Goal: Task Accomplishment & Management: Manage account settings

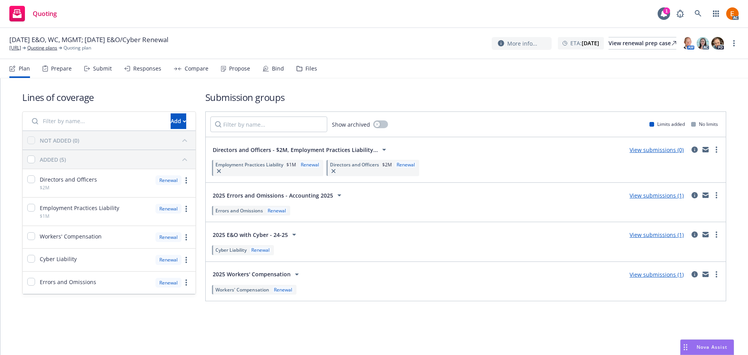
click at [305, 68] on div "Files" at bounding box center [311, 68] width 12 height 6
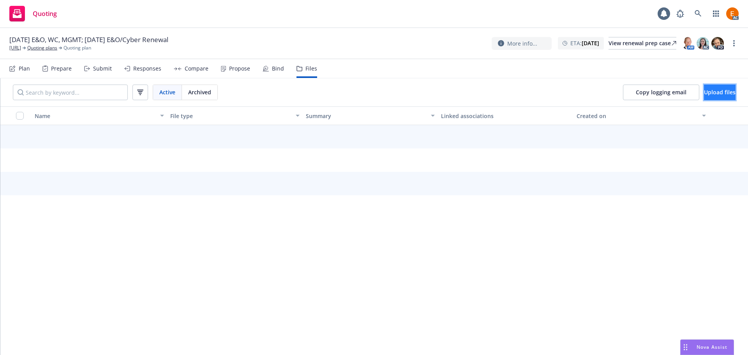
click at [704, 94] on span "Upload files" at bounding box center [720, 91] width 32 height 7
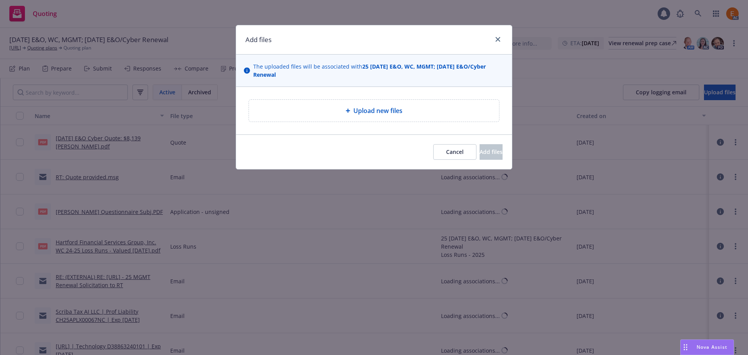
click at [392, 116] on div "Upload new files" at bounding box center [374, 111] width 250 height 22
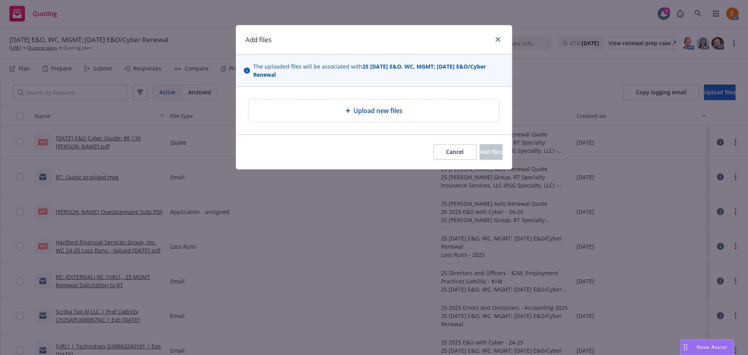
click at [341, 108] on div "Upload new files" at bounding box center [374, 110] width 238 height 9
click at [433, 148] on button "Cancel" at bounding box center [454, 152] width 43 height 16
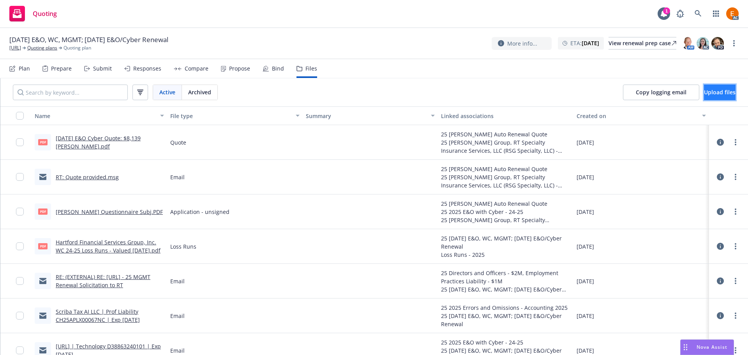
click at [704, 95] on button "Upload files" at bounding box center [720, 93] width 32 height 16
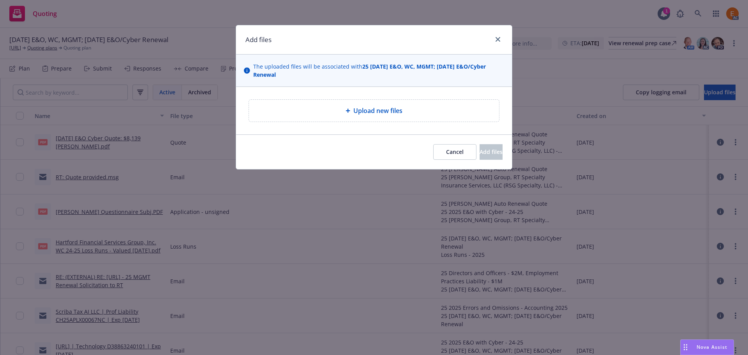
click at [279, 115] on div "Upload new files" at bounding box center [374, 111] width 250 height 22
click at [499, 41] on icon "close" at bounding box center [498, 39] width 5 height 5
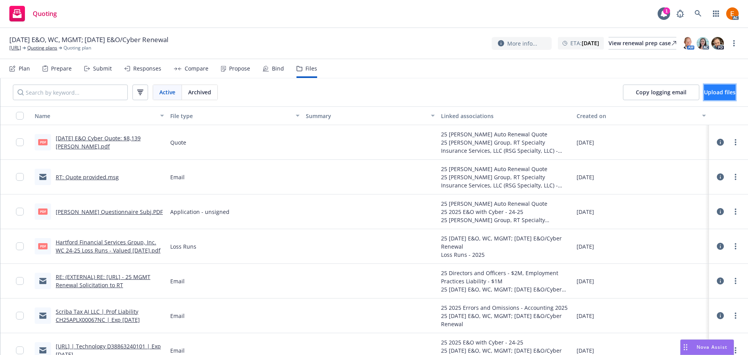
click at [704, 94] on span "Upload files" at bounding box center [720, 91] width 32 height 7
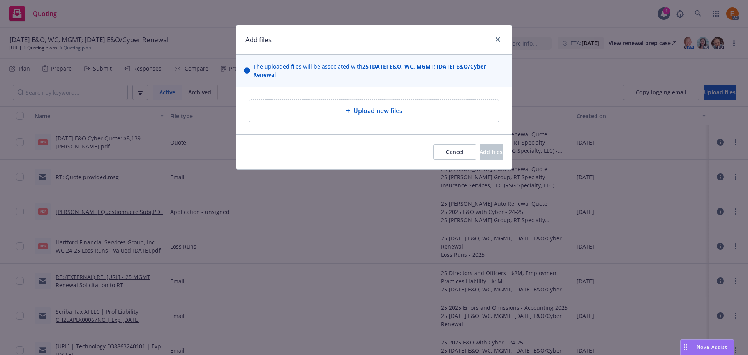
click at [374, 104] on div "Upload new files" at bounding box center [374, 111] width 250 height 22
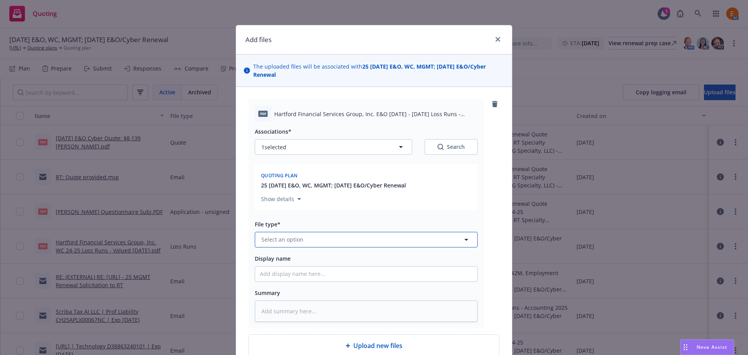
click at [378, 240] on button "Select an option" at bounding box center [366, 240] width 223 height 16
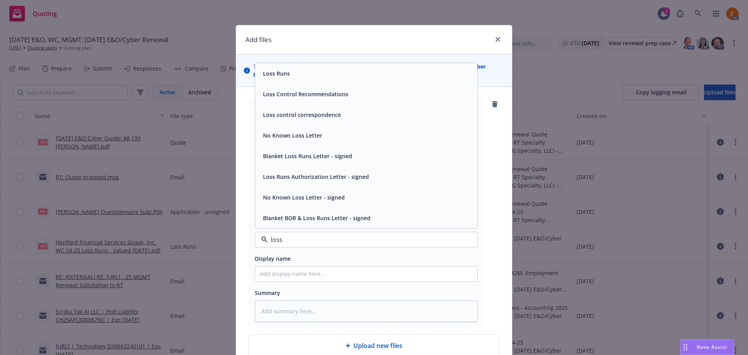
type input "loss r"
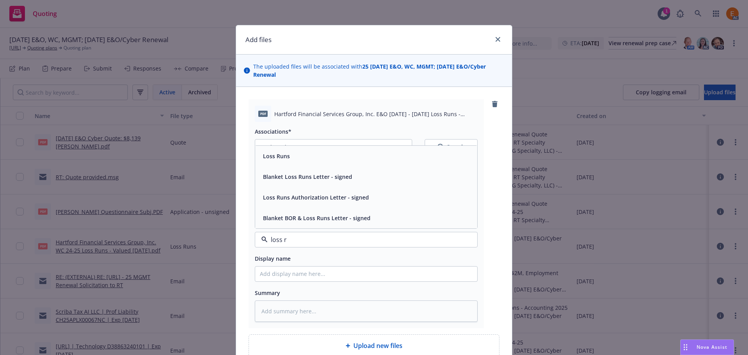
click at [316, 165] on div "Loss Runs" at bounding box center [366, 156] width 222 height 21
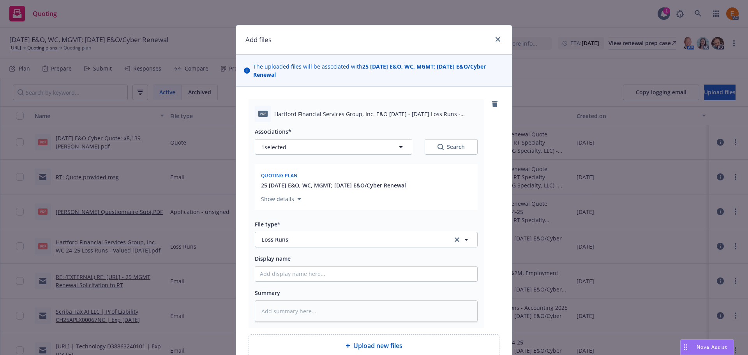
click at [431, 147] on button "Search" at bounding box center [451, 147] width 53 height 16
type textarea "x"
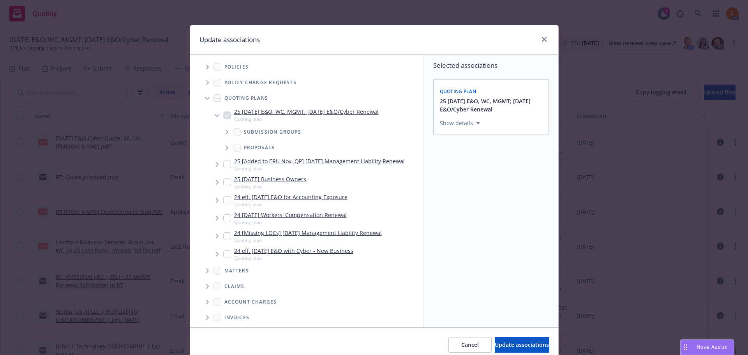
click at [206, 99] on span "Tree Example" at bounding box center [207, 98] width 12 height 12
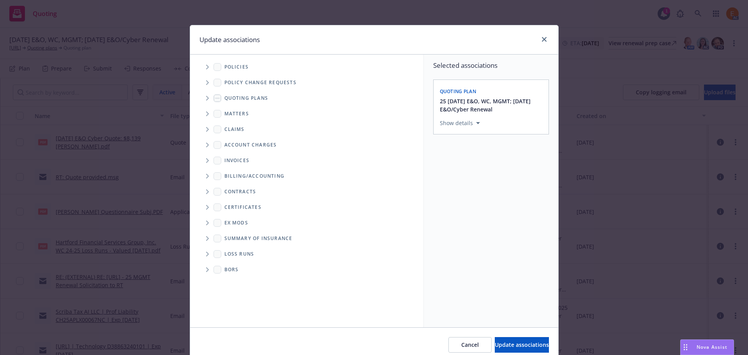
click at [206, 255] on span "Folder Tree Example" at bounding box center [207, 254] width 12 height 12
click at [237, 280] on link "2025" at bounding box center [243, 282] width 12 height 8
checkbox input "true"
click at [495, 344] on span "Update associations" at bounding box center [522, 344] width 54 height 7
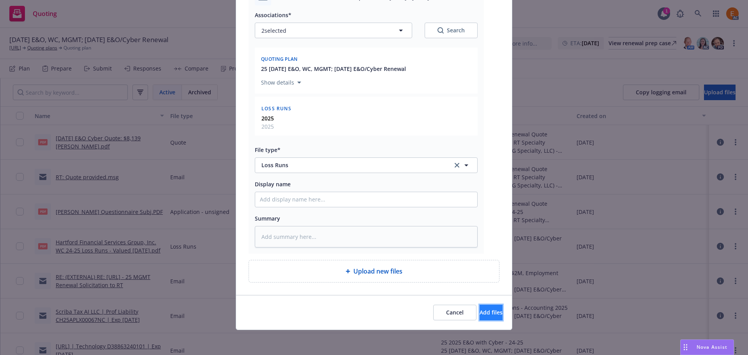
click at [480, 305] on button "Add files" at bounding box center [491, 313] width 23 height 16
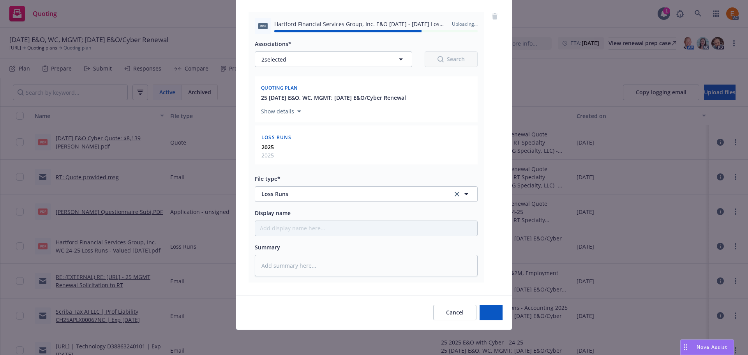
type textarea "x"
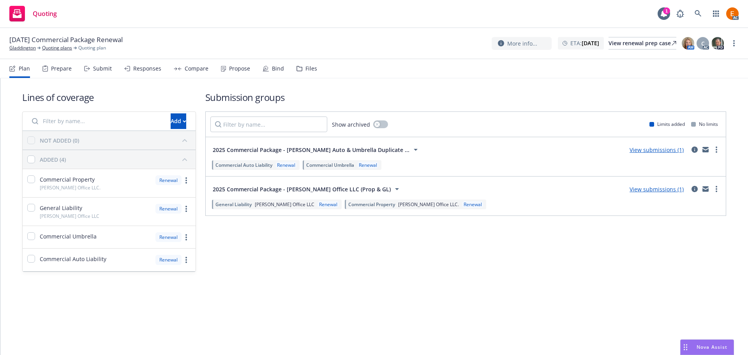
click at [307, 68] on div "Files" at bounding box center [311, 68] width 12 height 6
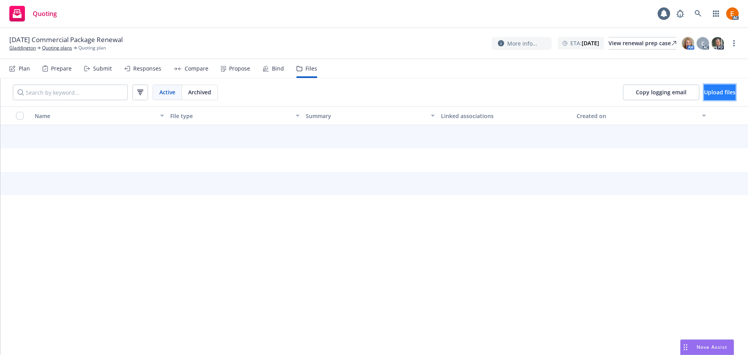
click at [713, 88] on button "Upload files" at bounding box center [720, 93] width 32 height 16
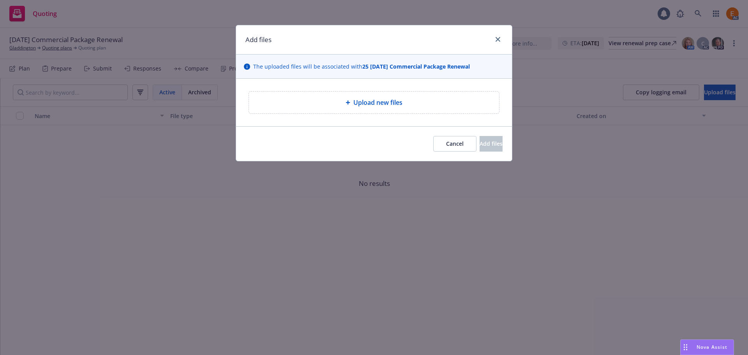
click at [396, 100] on span "Upload new files" at bounding box center [377, 102] width 49 height 9
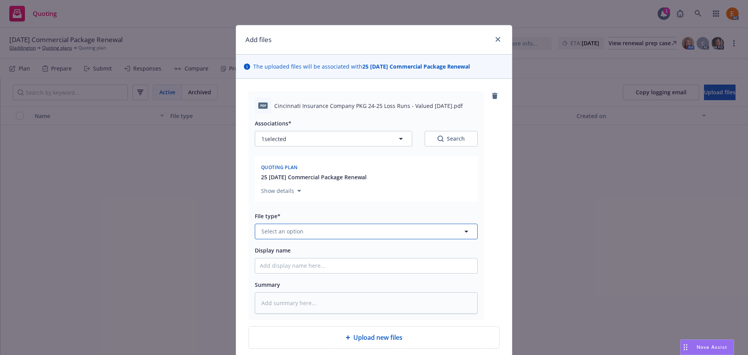
click at [335, 231] on button "Select an option" at bounding box center [366, 232] width 223 height 16
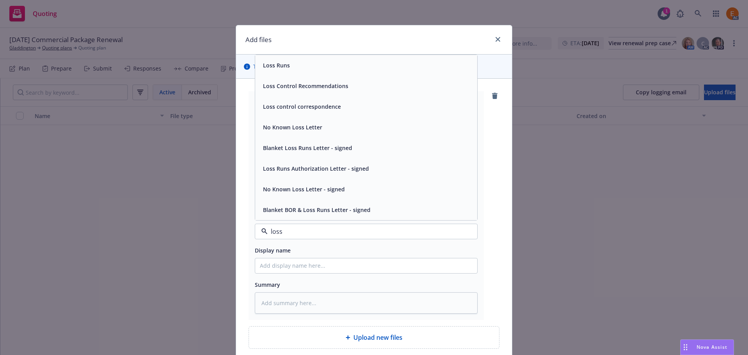
type input "loss r"
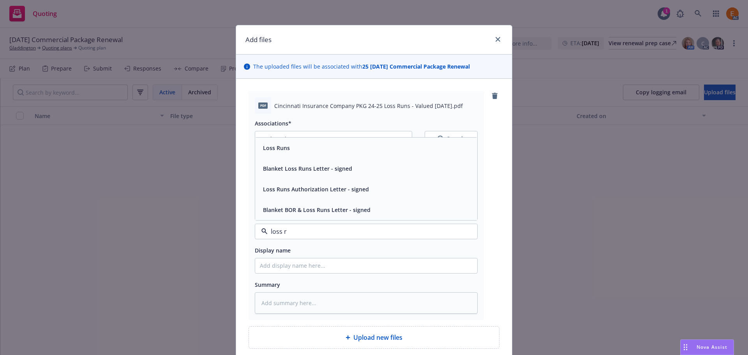
click at [287, 145] on div "Loss Runs" at bounding box center [276, 147] width 32 height 11
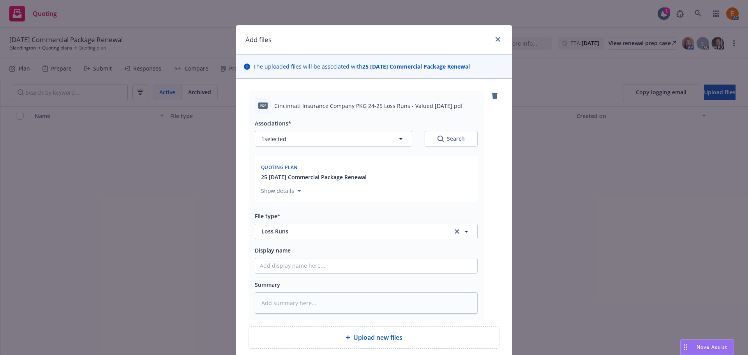
click at [434, 135] on button "Search" at bounding box center [451, 139] width 53 height 16
type textarea "x"
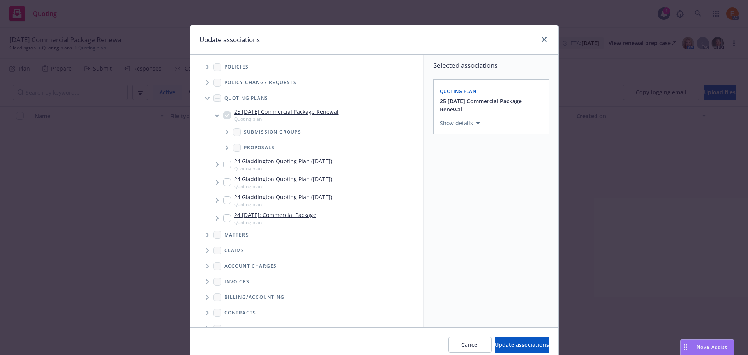
click at [205, 98] on icon "Tree Example" at bounding box center [207, 98] width 5 height 3
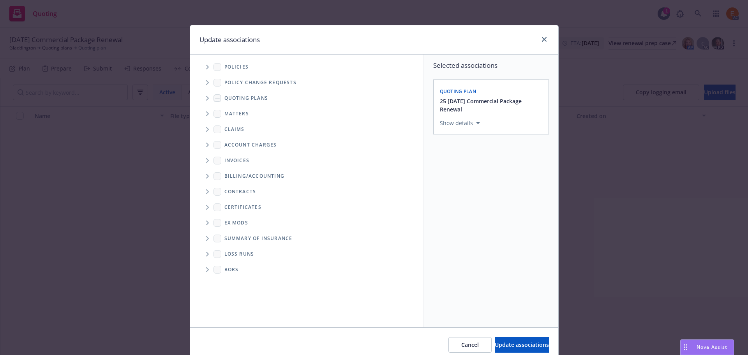
click at [210, 258] on span "Folder Tree Example" at bounding box center [207, 254] width 12 height 12
click at [233, 268] on div "New Loss Runs folder" at bounding box center [258, 267] width 69 height 11
checkbox input "true"
click at [495, 174] on div "Select an option" at bounding box center [487, 177] width 83 height 8
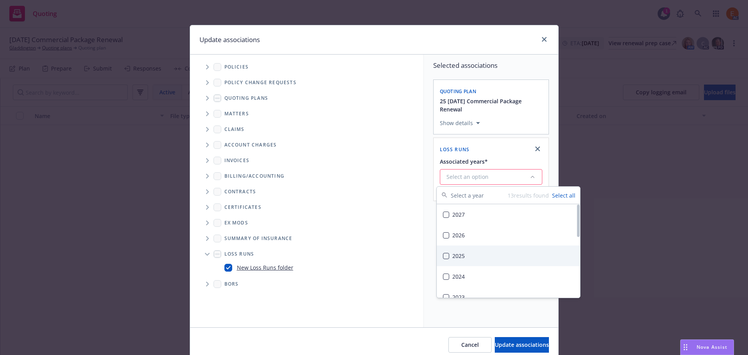
click at [480, 254] on div "2025" at bounding box center [508, 255] width 143 height 21
click at [508, 347] on span "Update associations" at bounding box center [522, 344] width 54 height 7
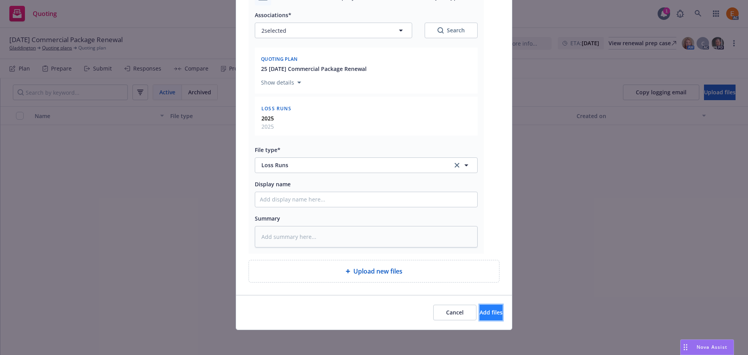
click at [492, 313] on button "Add files" at bounding box center [491, 313] width 23 height 16
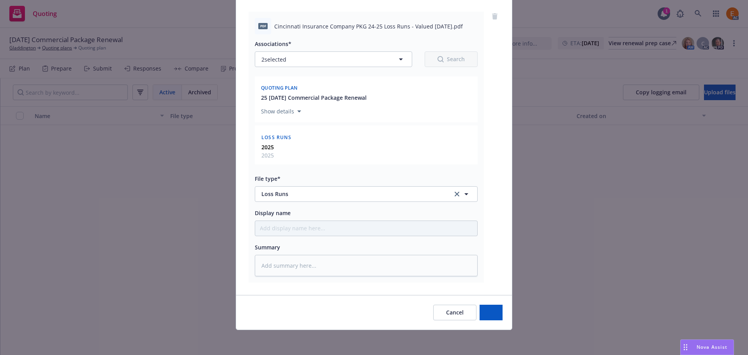
type textarea "x"
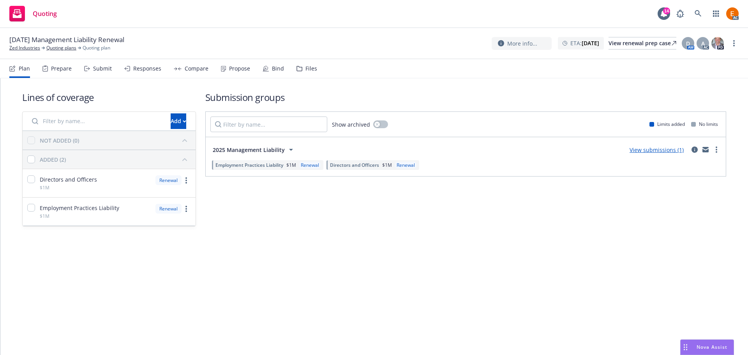
click at [305, 72] on div "Files" at bounding box center [311, 68] width 12 height 6
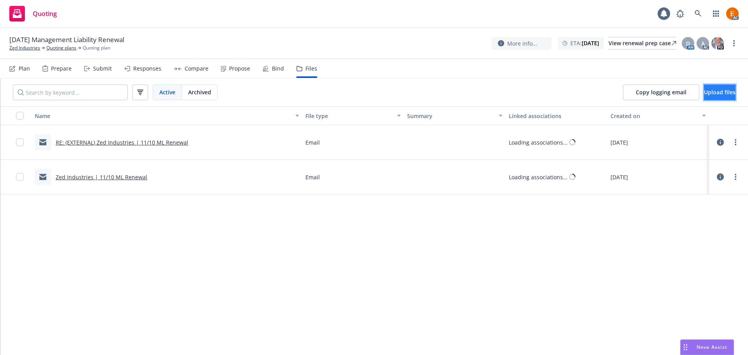
click at [705, 93] on span "Upload files" at bounding box center [720, 91] width 32 height 7
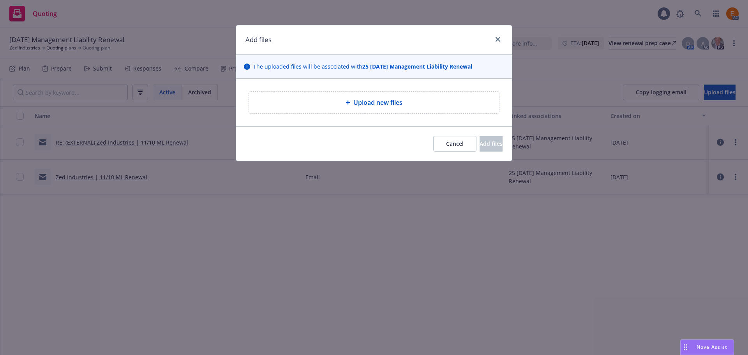
click at [328, 115] on div "Upload new files" at bounding box center [374, 103] width 276 height 48
click at [333, 104] on div "Upload new files" at bounding box center [374, 102] width 238 height 9
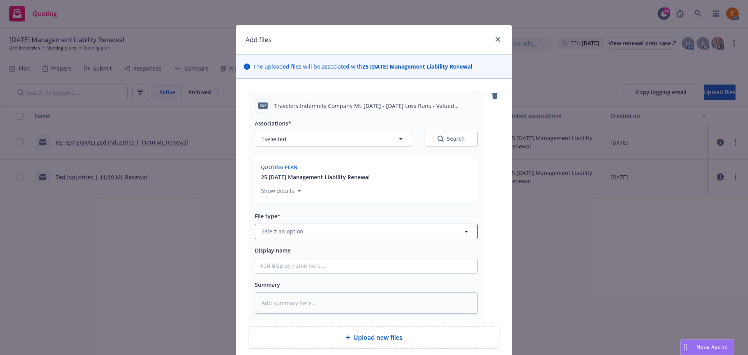
click at [323, 233] on button "Select an option" at bounding box center [366, 232] width 223 height 16
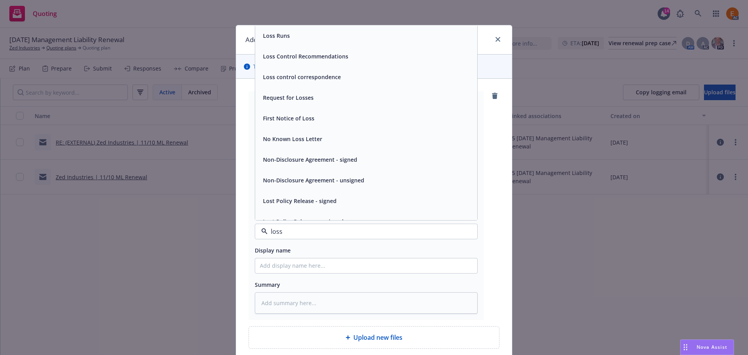
type input "loss r"
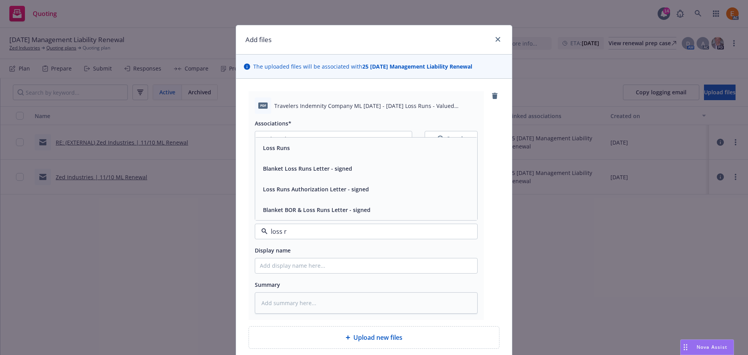
click at [269, 145] on span "Loss Runs" at bounding box center [276, 148] width 27 height 8
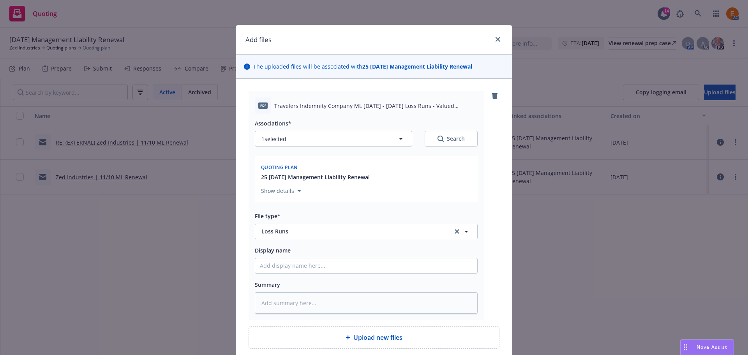
click at [470, 138] on button "Search" at bounding box center [451, 139] width 53 height 16
type textarea "x"
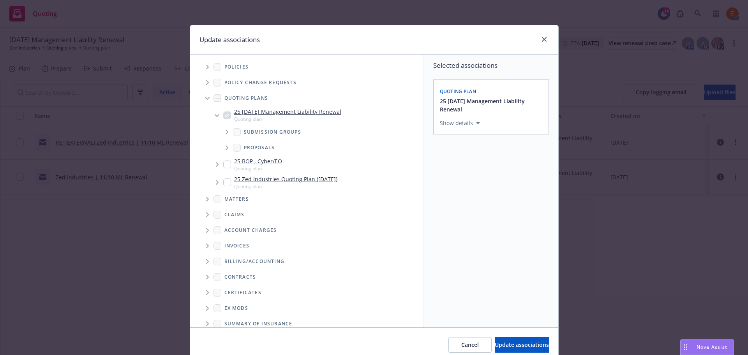
click at [201, 93] on span "Tree Example" at bounding box center [207, 98] width 12 height 12
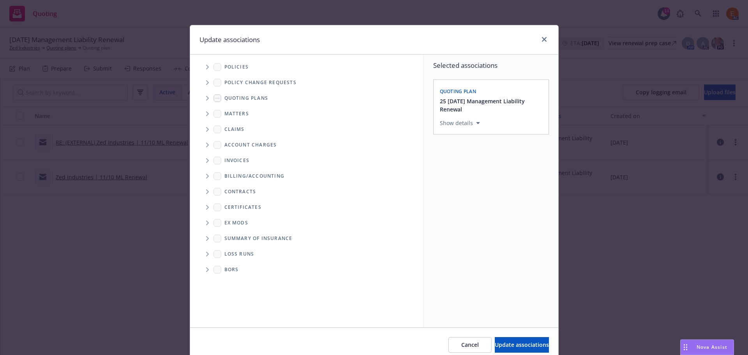
click at [206, 256] on icon "Folder Tree Example" at bounding box center [207, 254] width 3 height 5
click at [240, 269] on link "New Loss Runs folder" at bounding box center [265, 267] width 56 height 8
checkbox input "true"
click at [492, 174] on div "Select an option" at bounding box center [487, 177] width 83 height 8
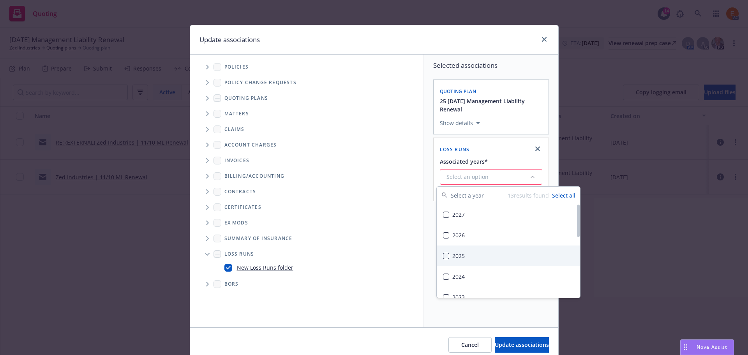
click at [463, 252] on div "2025" at bounding box center [508, 255] width 143 height 21
click at [495, 339] on button "Update associations" at bounding box center [522, 345] width 54 height 16
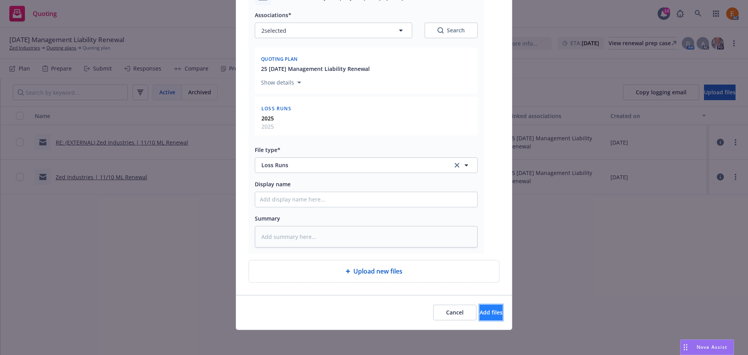
click at [480, 315] on span "Add files" at bounding box center [491, 312] width 23 height 7
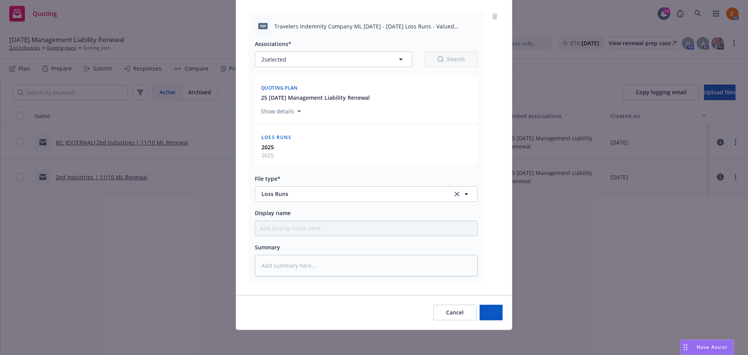
type textarea "x"
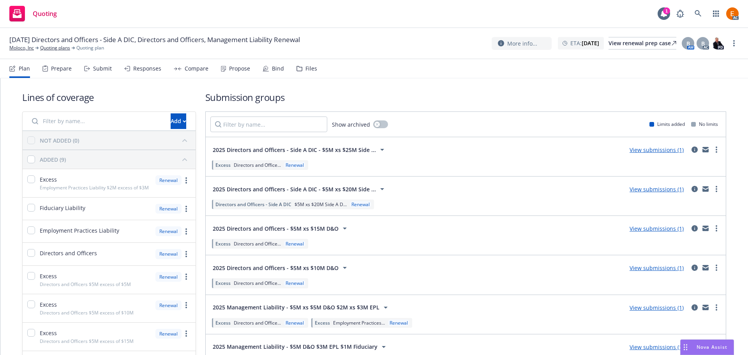
click at [308, 71] on div "Files" at bounding box center [311, 68] width 12 height 6
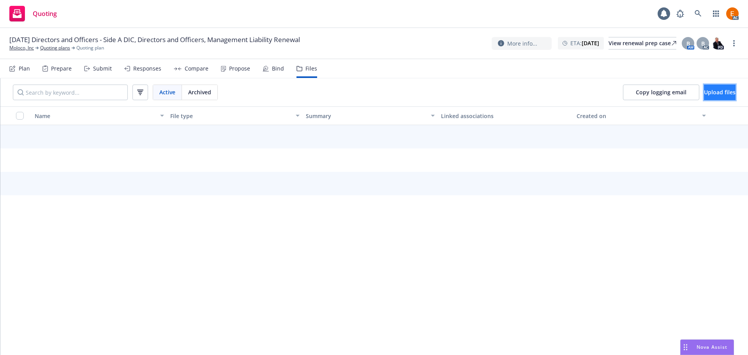
click at [707, 90] on span "Upload files" at bounding box center [720, 91] width 32 height 7
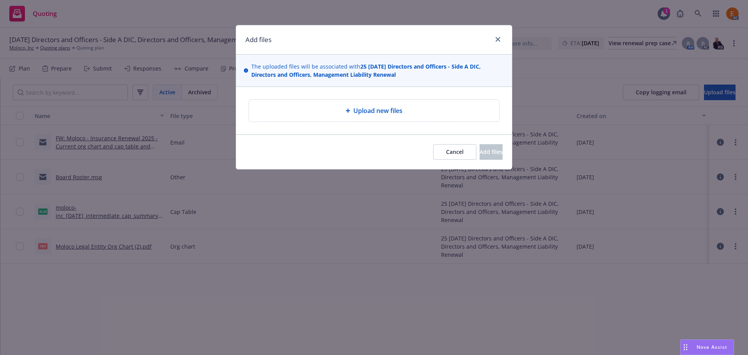
click at [377, 112] on span "Upload new files" at bounding box center [377, 110] width 49 height 9
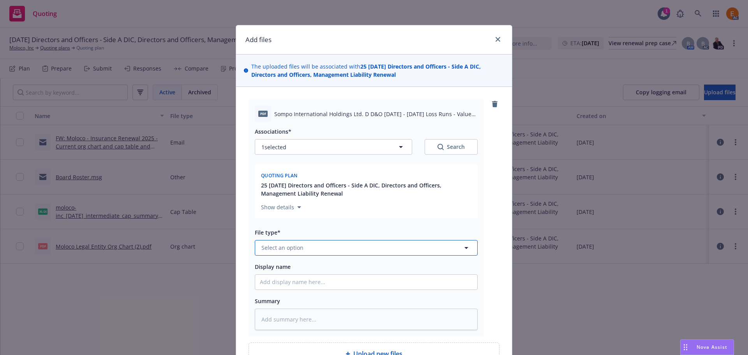
click at [332, 246] on button "Select an option" at bounding box center [366, 248] width 223 height 16
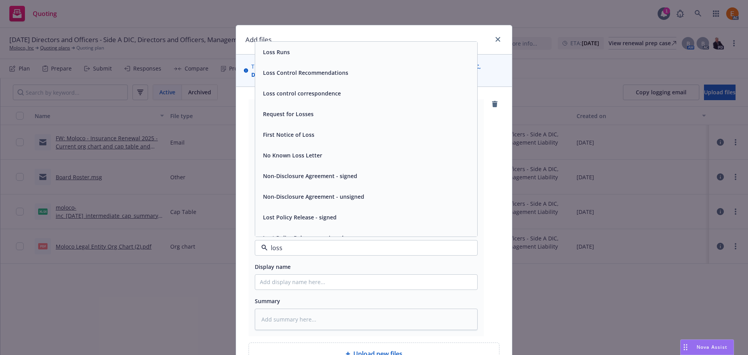
type input "loss r"
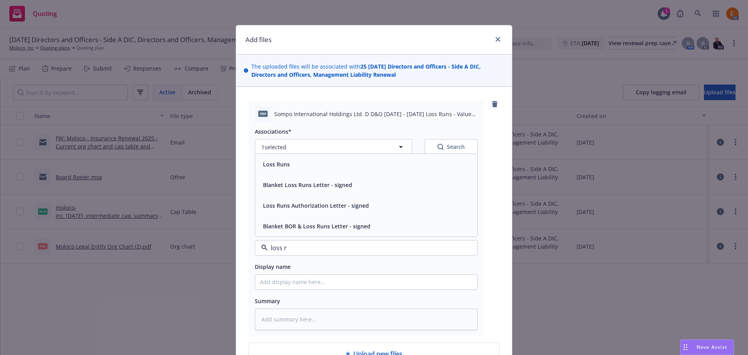
click at [302, 165] on div "Loss Runs" at bounding box center [366, 164] width 213 height 11
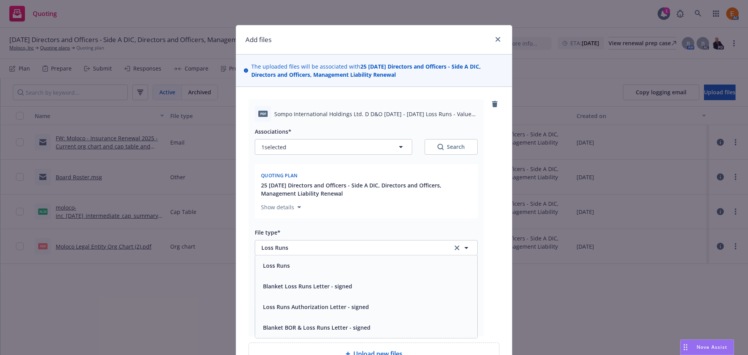
click at [457, 153] on button "Search" at bounding box center [451, 147] width 53 height 16
type textarea "x"
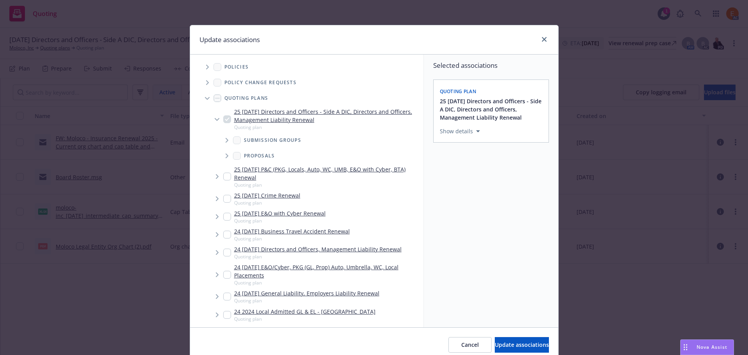
click at [201, 95] on span "Tree Example" at bounding box center [207, 98] width 12 height 12
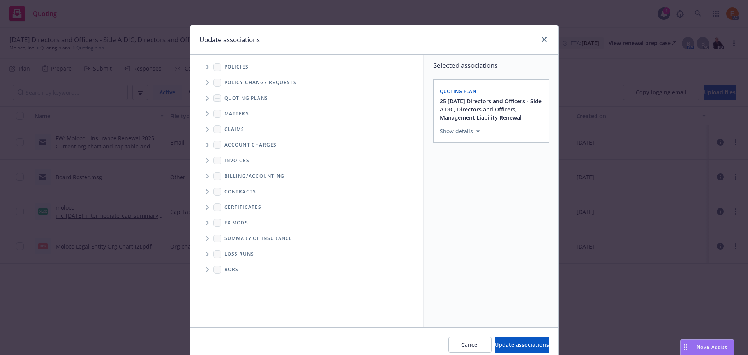
click at [206, 252] on span "Folder Tree Example" at bounding box center [207, 254] width 12 height 12
drag, startPoint x: 236, startPoint y: 270, endPoint x: 253, endPoint y: 267, distance: 17.0
click at [237, 270] on link "New Loss Runs folder" at bounding box center [265, 267] width 56 height 8
checkbox input "true"
click at [495, 180] on button "Select an option" at bounding box center [491, 185] width 102 height 16
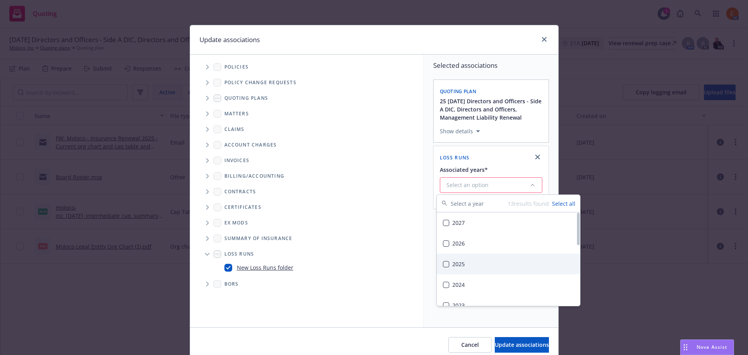
click at [473, 261] on div "2025" at bounding box center [508, 264] width 143 height 21
click at [510, 349] on button "Update associations" at bounding box center [522, 345] width 54 height 16
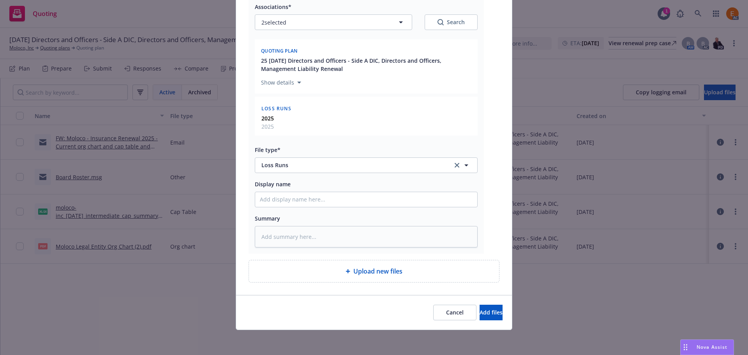
click at [485, 303] on div "Cancel Add files" at bounding box center [374, 312] width 276 height 35
click at [483, 305] on button "Add files" at bounding box center [491, 313] width 23 height 16
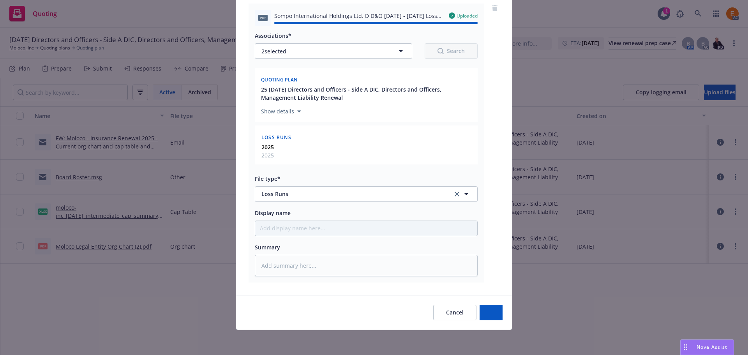
type textarea "x"
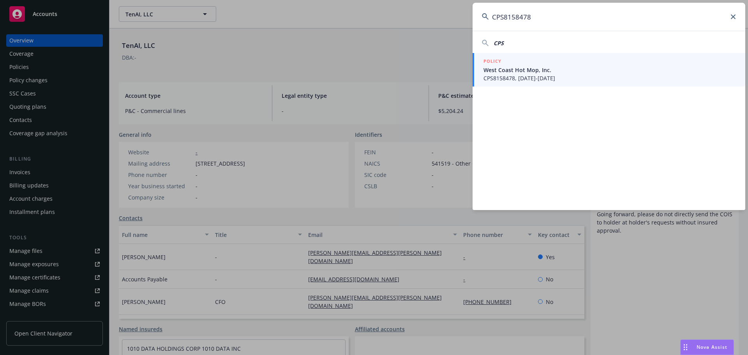
type input "CPS8158478"
click at [554, 69] on span "West Coast Hot Mop, Inc." at bounding box center [609, 70] width 252 height 8
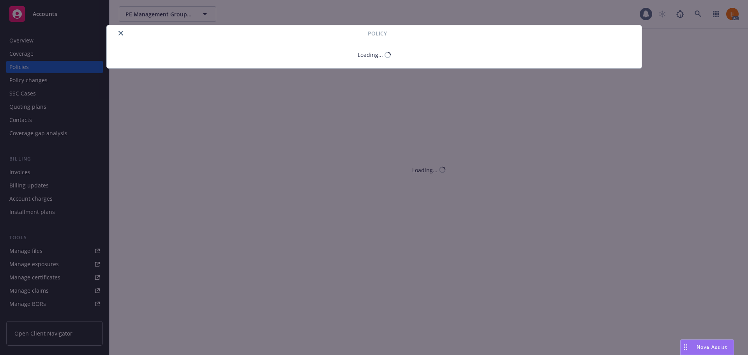
click at [122, 32] on div at bounding box center [239, 32] width 258 height 9
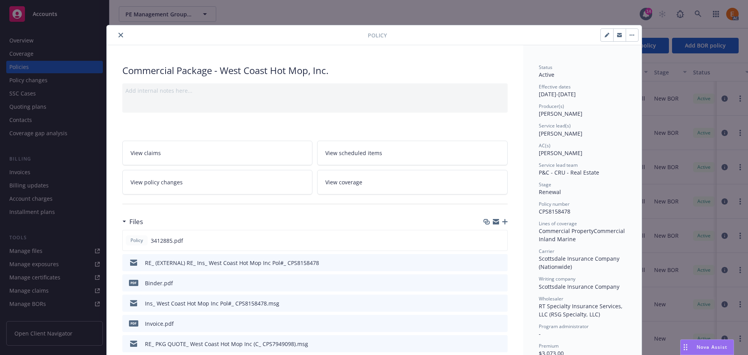
click at [48, 39] on div "Policy Commercial Package - West Coast Hot Mop, Inc. Add internal notes here...…" at bounding box center [374, 177] width 748 height 355
click at [118, 35] on icon "close" at bounding box center [120, 35] width 5 height 5
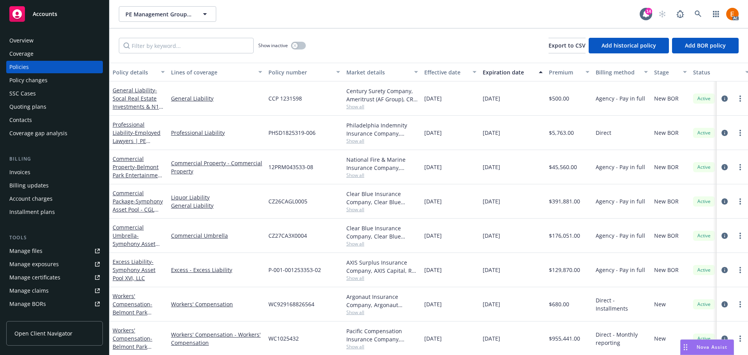
click at [60, 35] on div "Overview" at bounding box center [54, 40] width 90 height 12
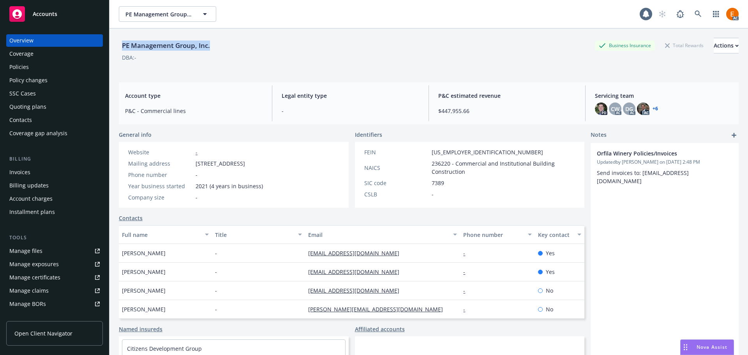
drag, startPoint x: 224, startPoint y: 42, endPoint x: 109, endPoint y: 44, distance: 114.6
click at [109, 44] on div "PE Management Group, Inc. Business Insurance Total Rewards Actions DBA: - Accou…" at bounding box center [428, 205] width 639 height 355
copy div "PE Management Group, Inc."
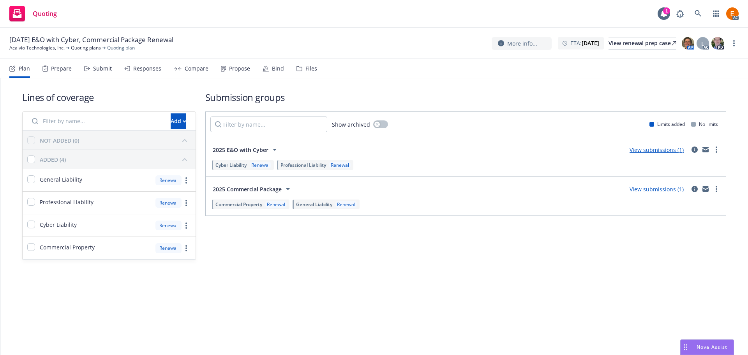
click at [300, 65] on div "Files" at bounding box center [306, 68] width 21 height 19
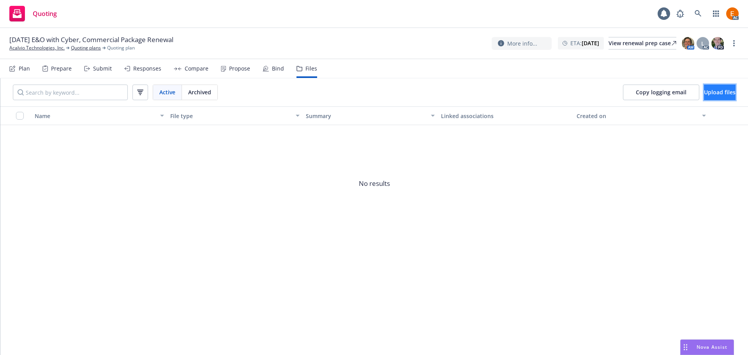
click at [717, 96] on button "Upload files" at bounding box center [720, 93] width 32 height 16
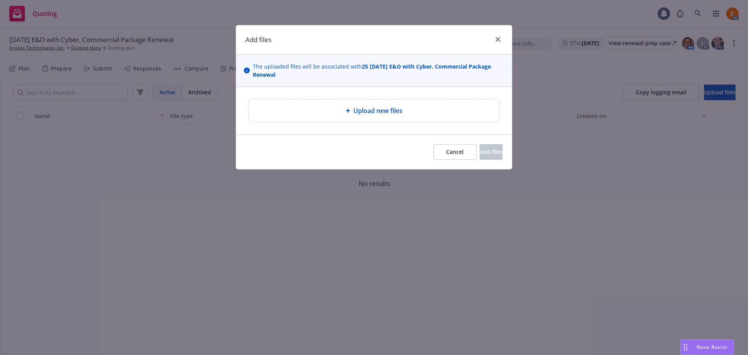
click at [349, 114] on div "Upload new files" at bounding box center [374, 110] width 238 height 9
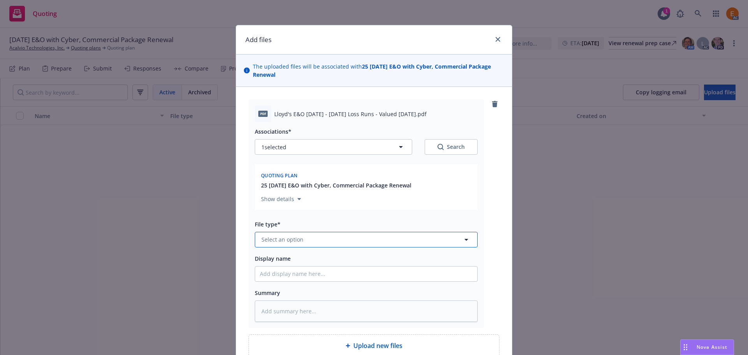
click at [319, 235] on button "Select an option" at bounding box center [366, 240] width 223 height 16
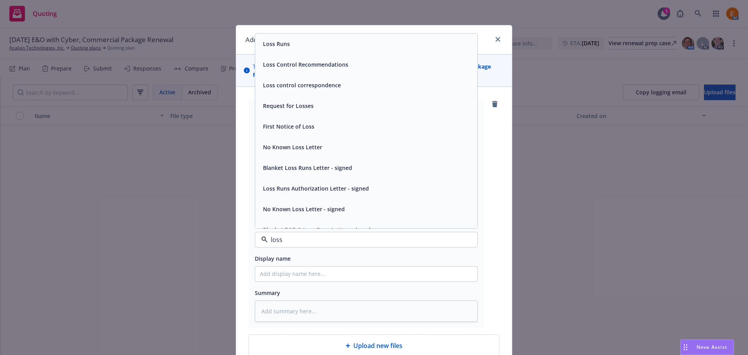
type input "loss r"
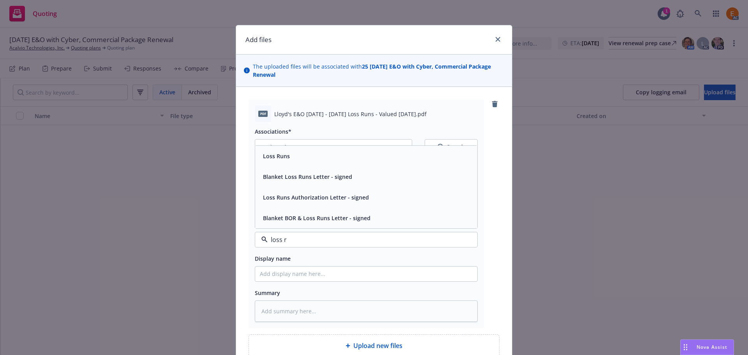
click at [299, 157] on div "Loss Runs" at bounding box center [366, 155] width 213 height 11
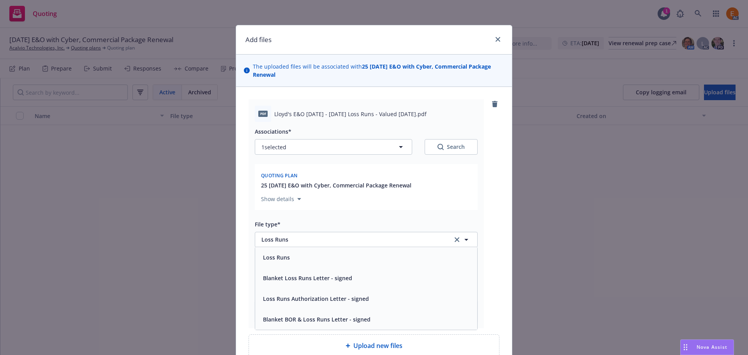
click at [418, 145] on div "1 selected Search" at bounding box center [366, 147] width 223 height 16
click at [438, 148] on icon "Search" at bounding box center [441, 147] width 6 height 6
type textarea "x"
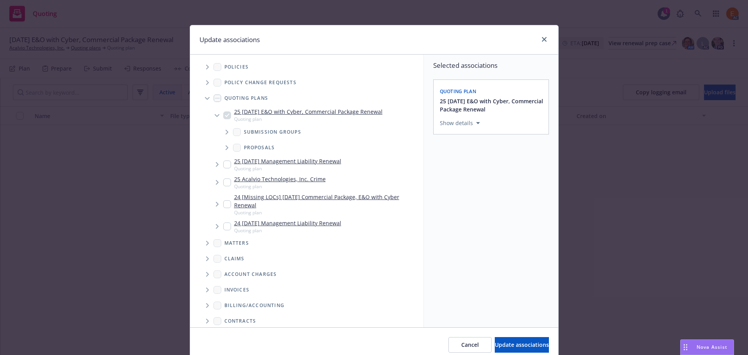
click at [205, 97] on icon "Tree Example" at bounding box center [207, 98] width 5 height 3
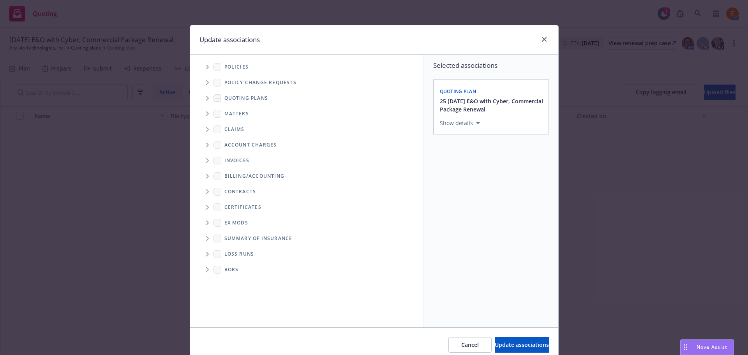
click at [206, 257] on span "Folder Tree Example" at bounding box center [207, 254] width 12 height 12
click at [242, 270] on link "New Loss Runs folder" at bounding box center [265, 267] width 56 height 8
checkbox input "true"
click at [489, 177] on div "Select an option" at bounding box center [487, 177] width 83 height 8
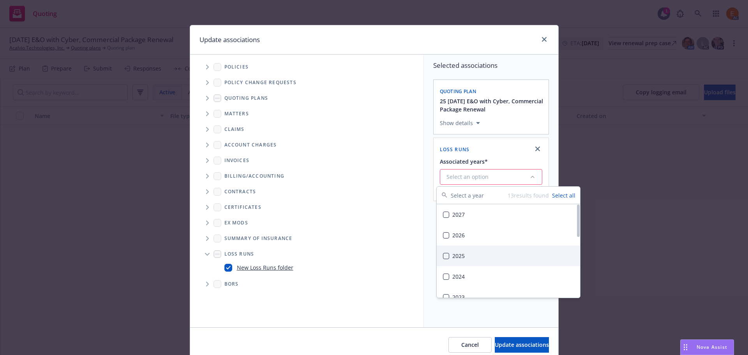
click at [461, 256] on div "2025" at bounding box center [508, 255] width 143 height 21
click at [513, 341] on button "Update associations" at bounding box center [522, 345] width 54 height 16
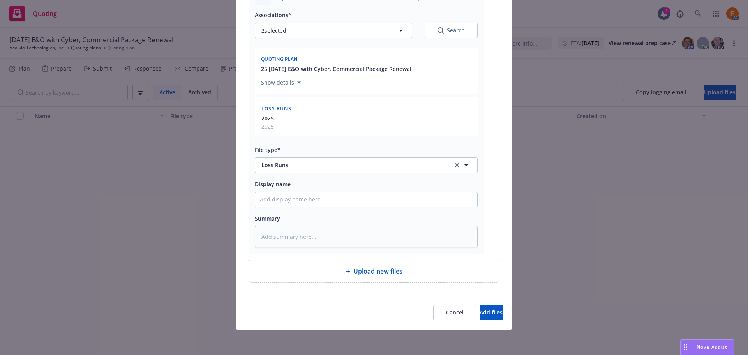
click at [481, 303] on div "Cancel Add files" at bounding box center [374, 312] width 276 height 35
click at [480, 310] on span "Add files" at bounding box center [491, 312] width 23 height 7
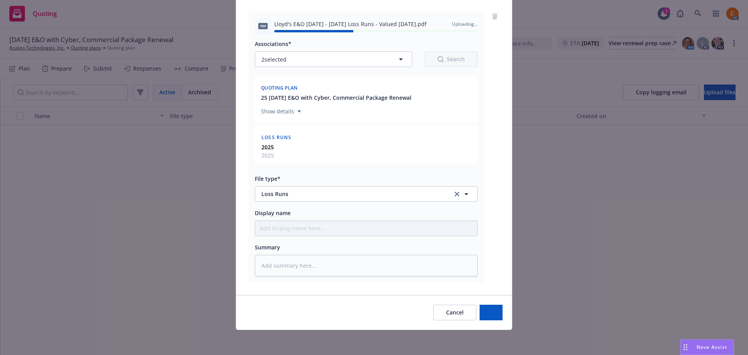
type textarea "x"
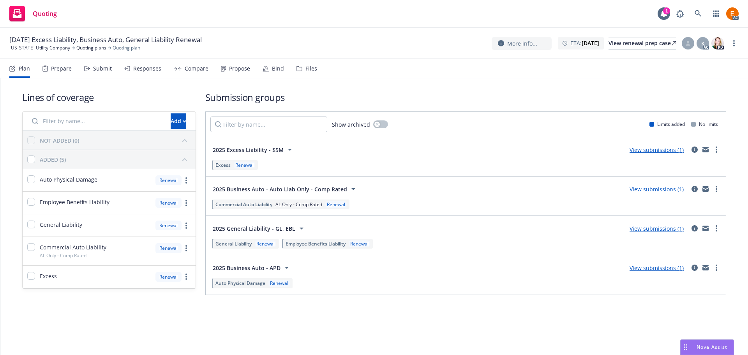
click at [307, 69] on div "Files" at bounding box center [311, 68] width 12 height 6
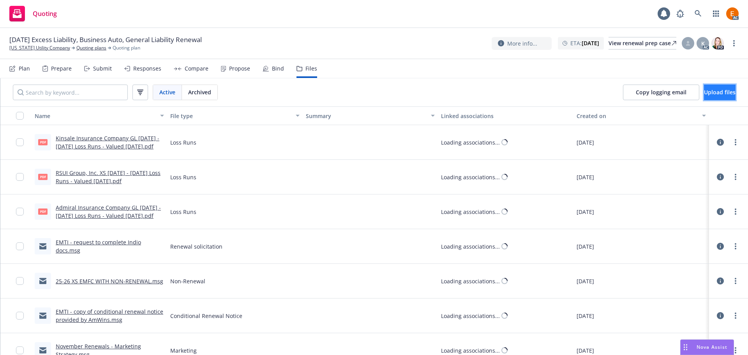
click at [715, 88] on button "Upload files" at bounding box center [720, 93] width 32 height 16
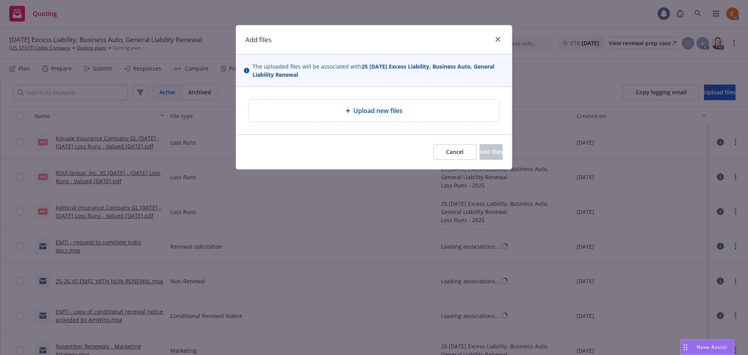
click at [354, 107] on span "Upload new files" at bounding box center [377, 110] width 49 height 9
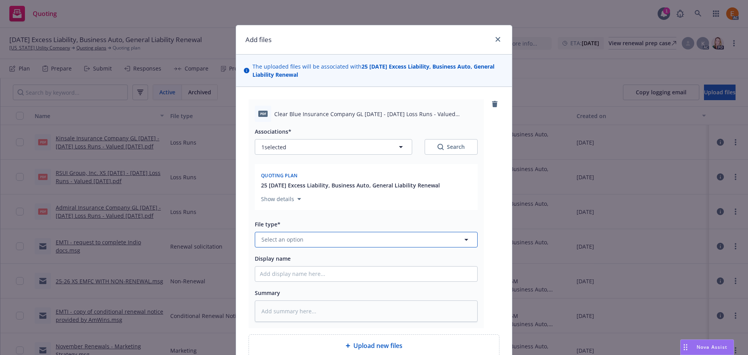
click at [313, 240] on button "Select an option" at bounding box center [366, 240] width 223 height 16
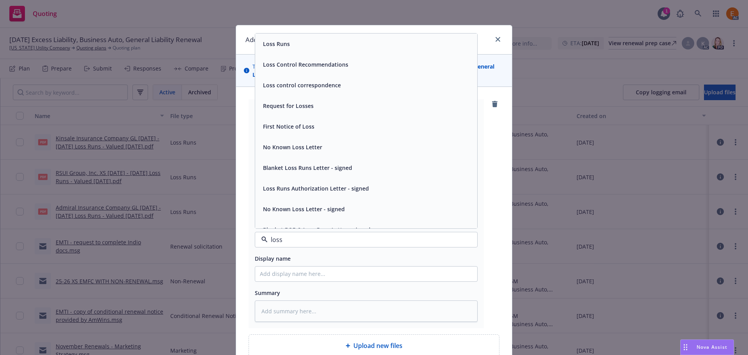
type input "loss r"
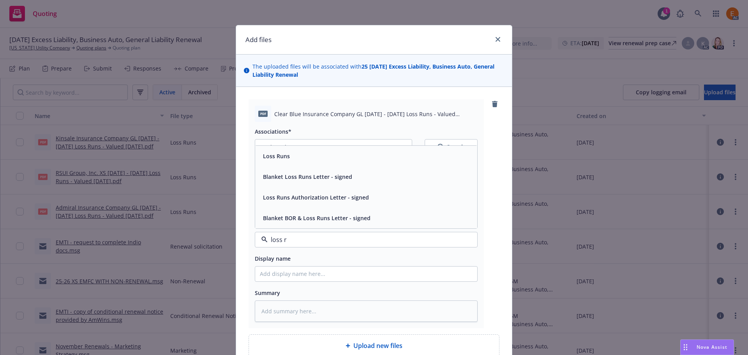
click at [288, 160] on div "Loss Runs" at bounding box center [366, 155] width 213 height 11
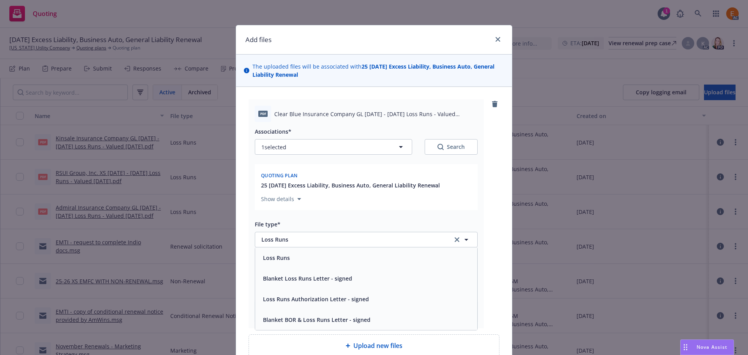
click at [461, 146] on div "Search" at bounding box center [451, 147] width 27 height 8
type textarea "x"
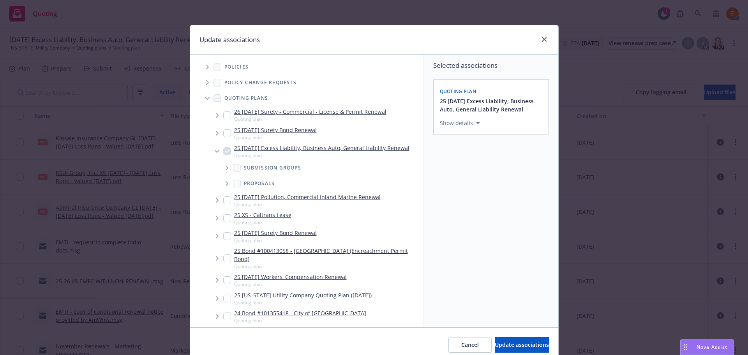
click at [201, 94] on span "Tree Example" at bounding box center [207, 98] width 12 height 12
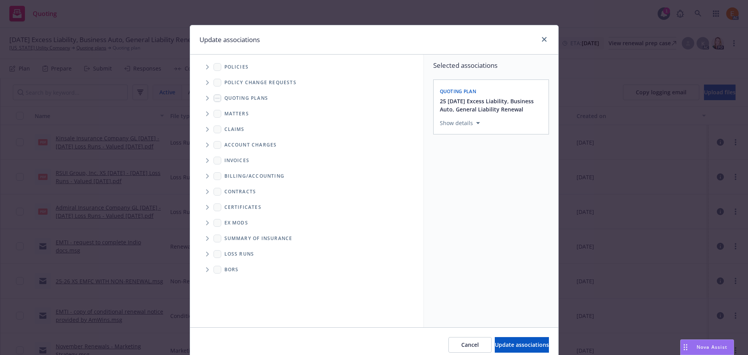
click at [206, 255] on icon "Folder Tree Example" at bounding box center [207, 254] width 3 height 5
click at [241, 279] on link "2025" at bounding box center [243, 282] width 12 height 8
checkbox input "true"
click at [519, 348] on span "Update associations" at bounding box center [522, 344] width 54 height 7
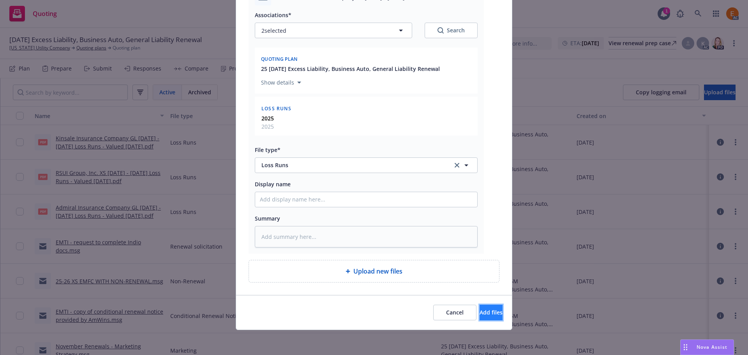
click at [480, 305] on button "Add files" at bounding box center [491, 313] width 23 height 16
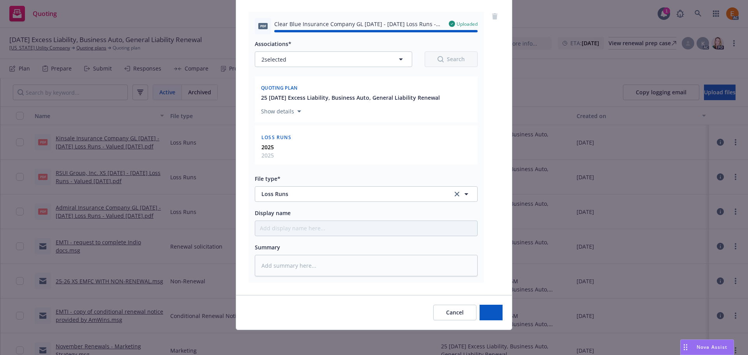
type textarea "x"
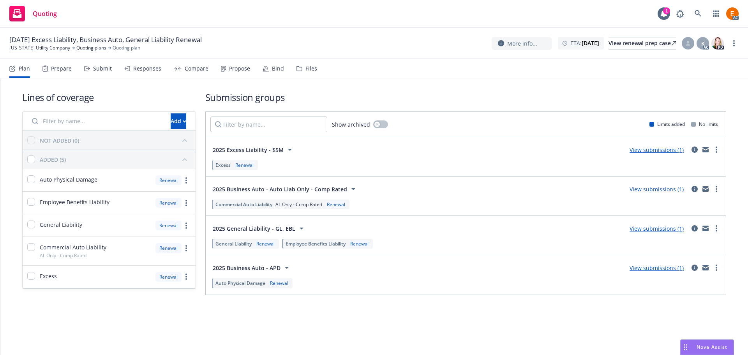
click at [309, 69] on div "Files" at bounding box center [311, 68] width 12 height 6
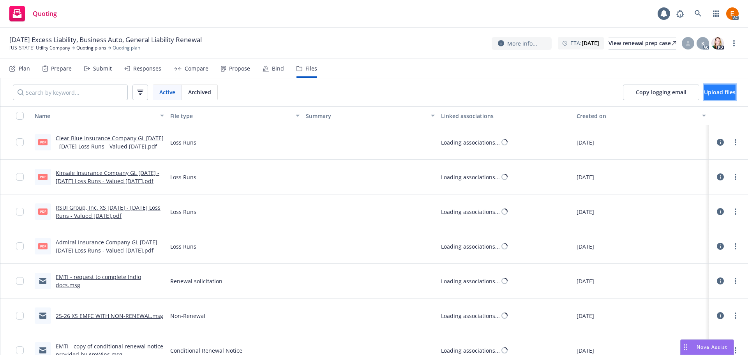
click at [711, 90] on span "Upload files" at bounding box center [720, 91] width 32 height 7
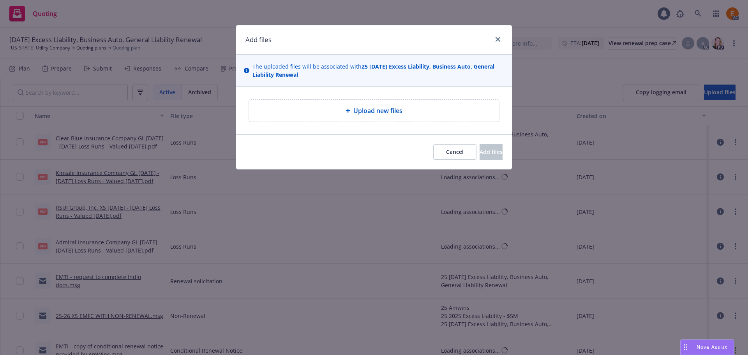
click at [392, 105] on div "Upload new files" at bounding box center [374, 111] width 250 height 22
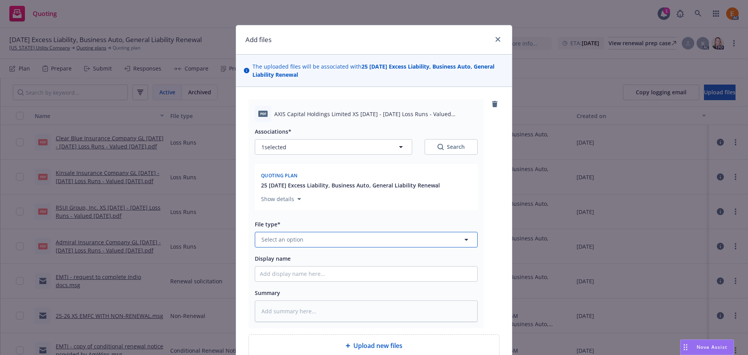
click at [333, 240] on button "Select an option" at bounding box center [366, 240] width 223 height 16
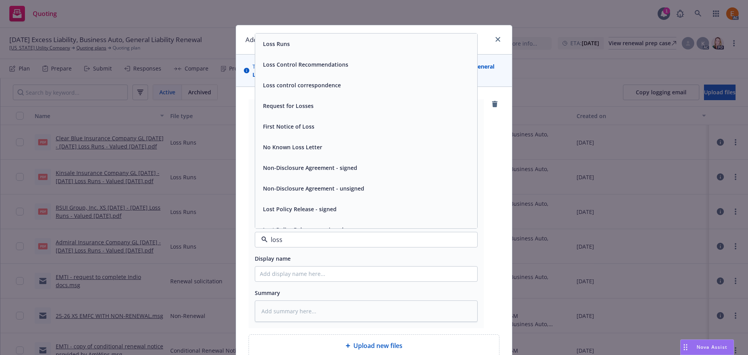
type input "loss r"
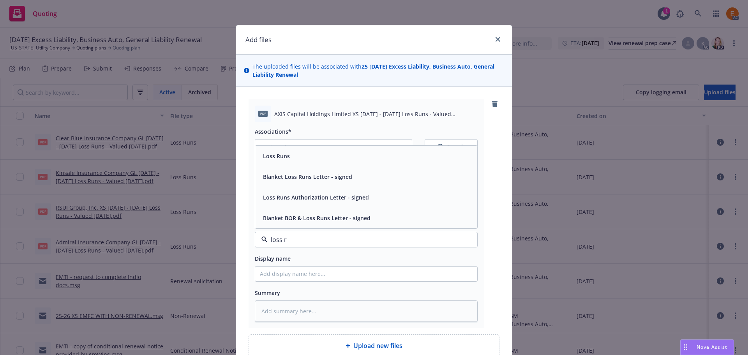
click at [332, 166] on div "Blanket Loss Runs Letter - signed" at bounding box center [366, 176] width 222 height 21
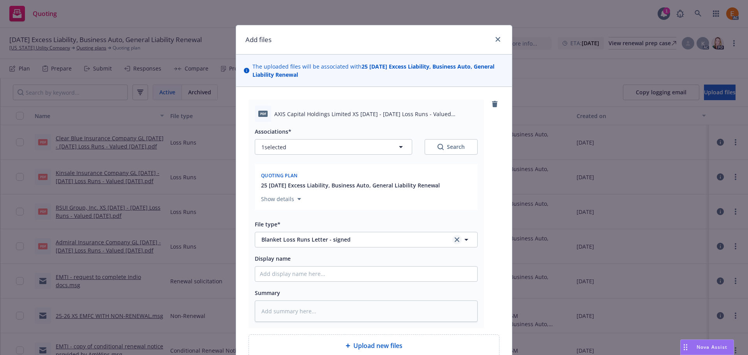
click at [452, 242] on link "clear selection" at bounding box center [456, 239] width 9 height 9
type textarea "x"
click at [420, 240] on button "Select an option" at bounding box center [366, 240] width 223 height 16
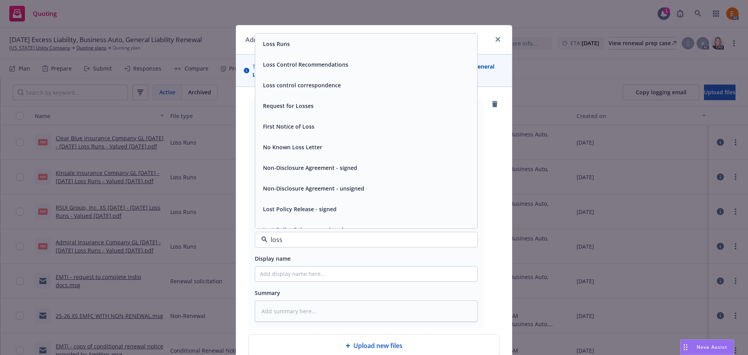
type input "loss r"
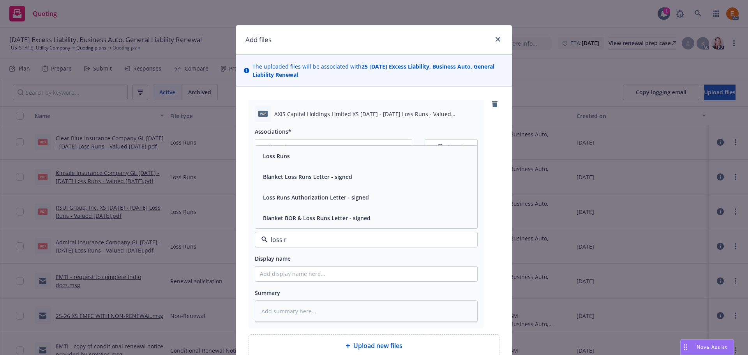
drag, startPoint x: 278, startPoint y: 159, endPoint x: 282, endPoint y: 158, distance: 4.6
click at [278, 159] on span "Loss Runs" at bounding box center [276, 156] width 27 height 8
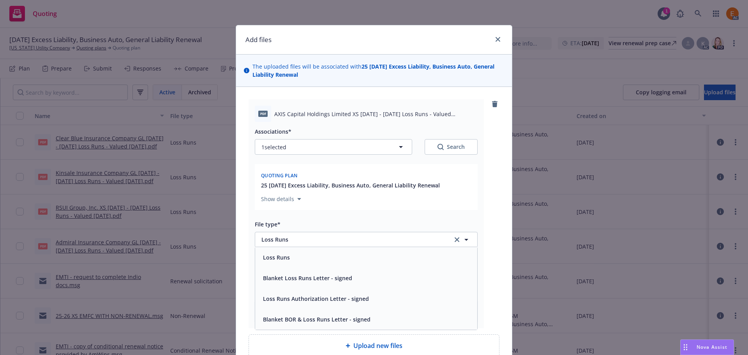
click at [444, 144] on div "Search" at bounding box center [451, 147] width 27 height 8
type textarea "x"
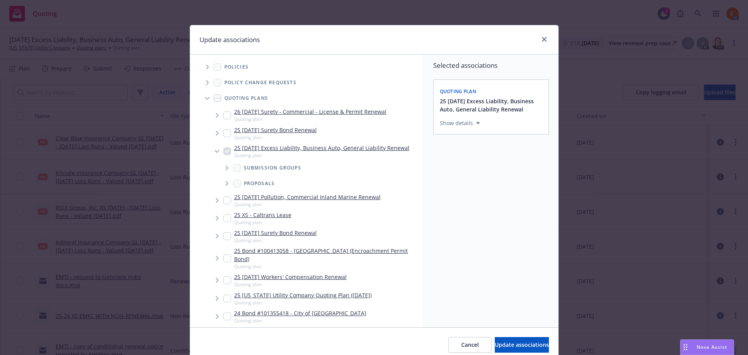
click at [202, 96] on span "Tree Example" at bounding box center [207, 98] width 12 height 12
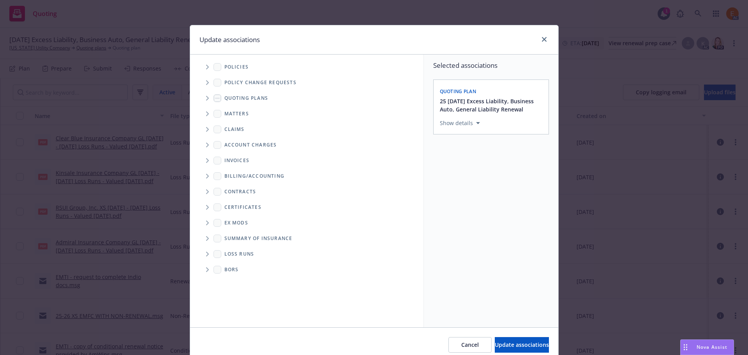
click at [203, 250] on span "Folder Tree Example" at bounding box center [207, 254] width 12 height 12
click at [238, 283] on link "2025" at bounding box center [243, 282] width 12 height 8
checkbox input "true"
click at [519, 345] on span "Update associations" at bounding box center [522, 344] width 54 height 7
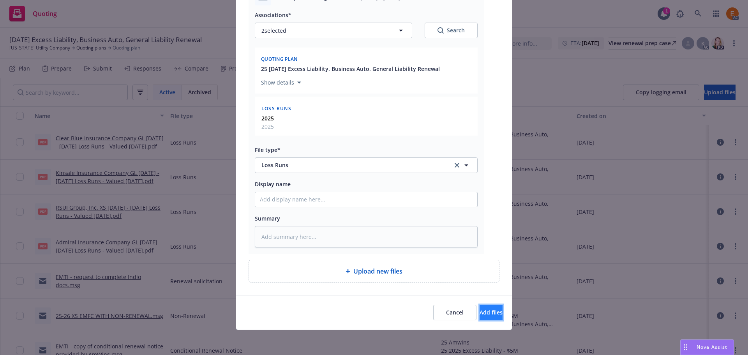
click at [487, 312] on button "Add files" at bounding box center [491, 313] width 23 height 16
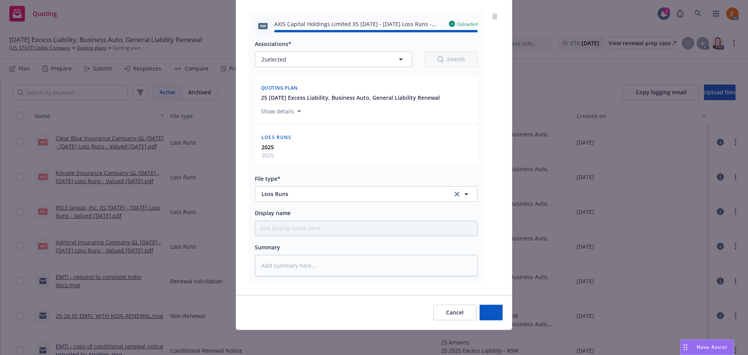
type textarea "x"
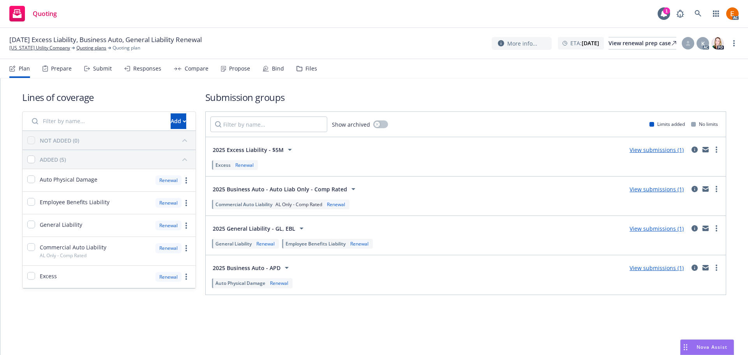
click at [307, 69] on div "Files" at bounding box center [311, 68] width 12 height 6
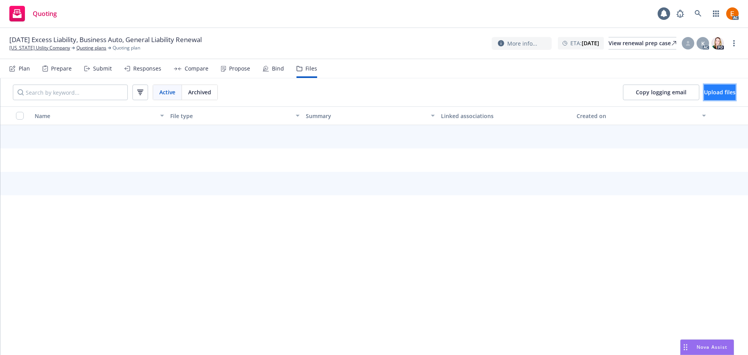
click at [729, 91] on button "Upload files" at bounding box center [720, 93] width 32 height 16
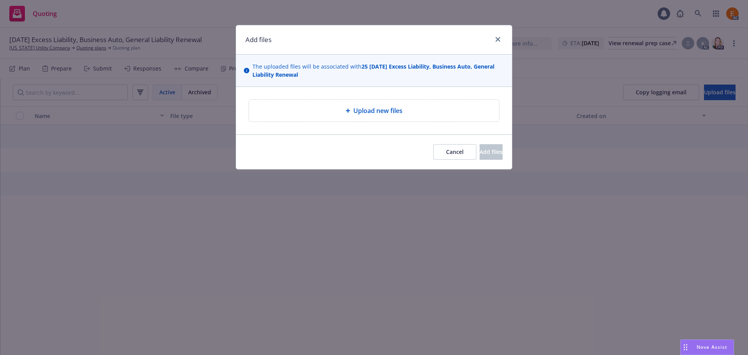
click at [425, 127] on div "Upload new files" at bounding box center [374, 111] width 276 height 48
click at [420, 110] on div "Upload new files" at bounding box center [374, 110] width 238 height 9
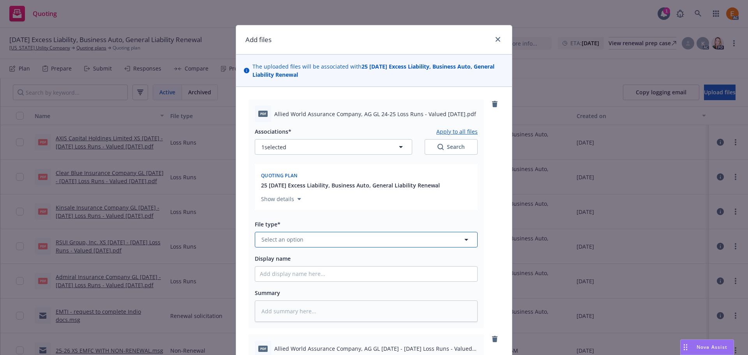
click at [338, 245] on button "Select an option" at bounding box center [366, 240] width 223 height 16
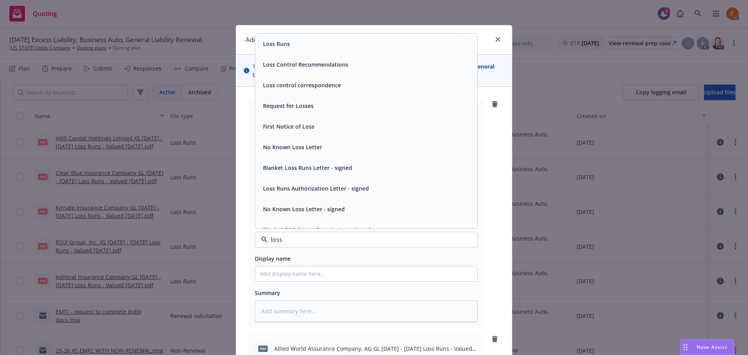
type input "loss r"
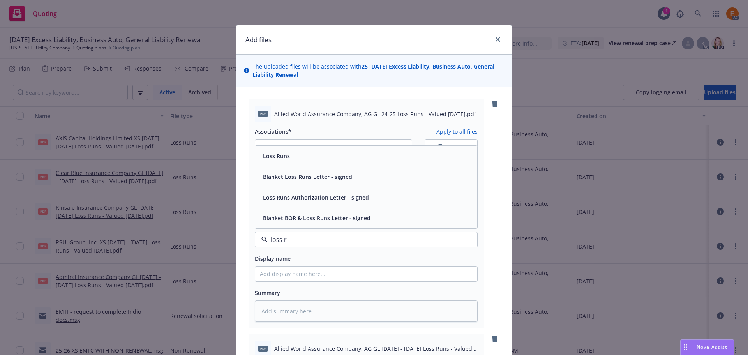
click at [300, 161] on div "Loss Runs" at bounding box center [366, 155] width 213 height 11
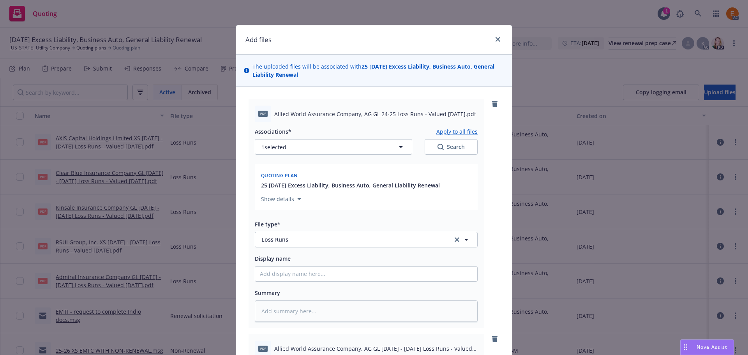
click at [425, 152] on button "Search" at bounding box center [451, 147] width 53 height 16
type textarea "x"
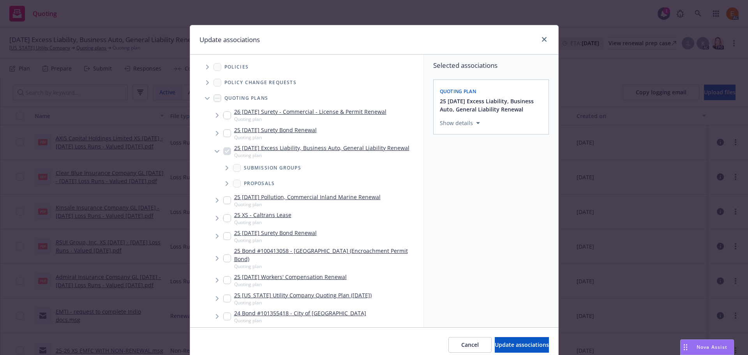
click at [206, 100] on span "Tree Example" at bounding box center [207, 98] width 12 height 12
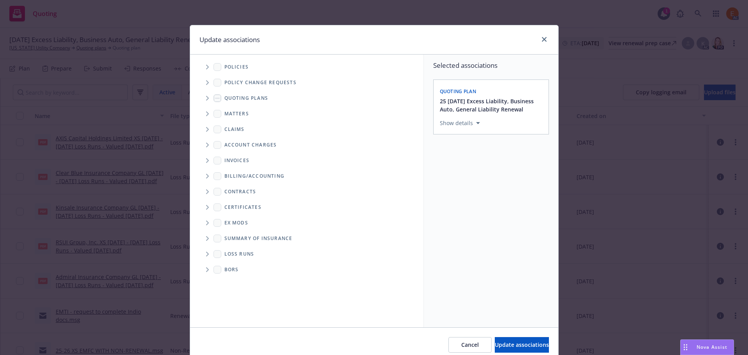
click at [206, 250] on span "Folder Tree Example" at bounding box center [207, 254] width 12 height 12
click at [239, 284] on link "2025" at bounding box center [243, 282] width 12 height 8
checkbox input "true"
click at [495, 348] on span "Update associations" at bounding box center [522, 344] width 54 height 7
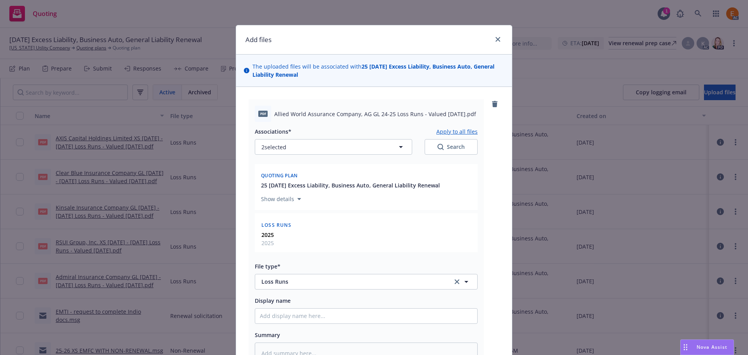
click at [462, 131] on button "Apply to all files" at bounding box center [456, 131] width 41 height 9
type textarea "x"
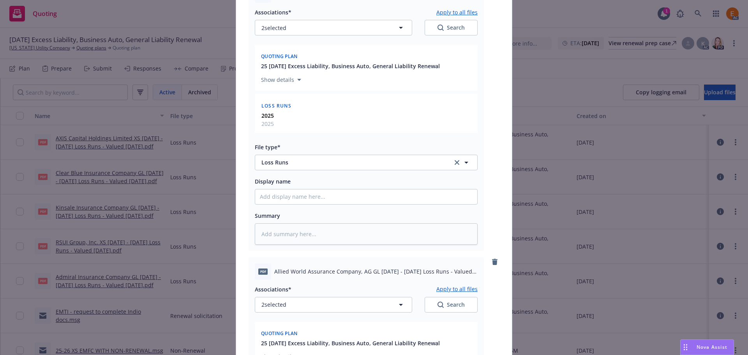
scroll to position [390, 0]
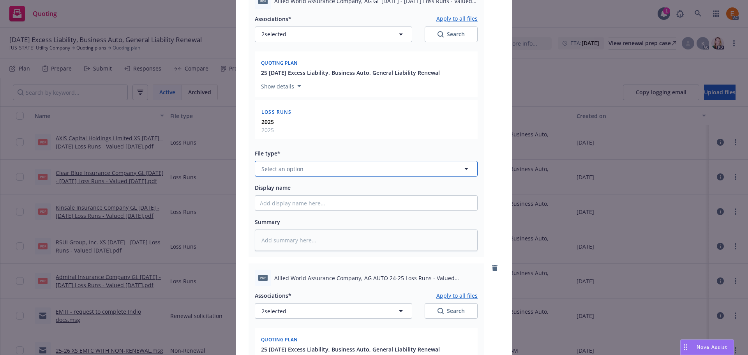
click at [298, 172] on span "Select an option" at bounding box center [282, 169] width 42 height 8
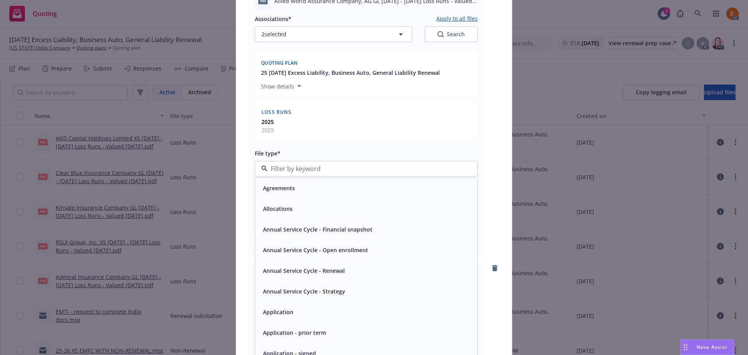
paste input "loss r"
type input "loss r"
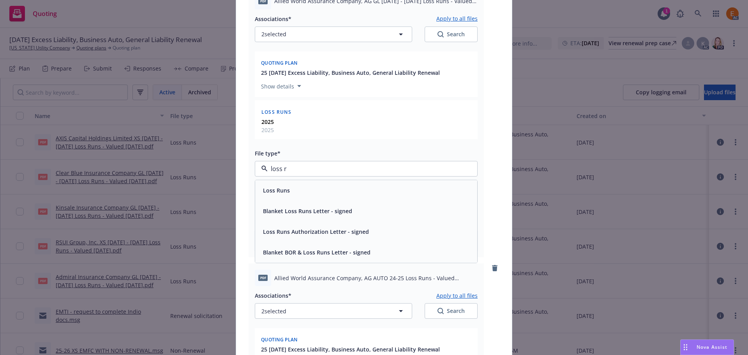
click at [306, 192] on div "Loss Runs" at bounding box center [366, 190] width 213 height 11
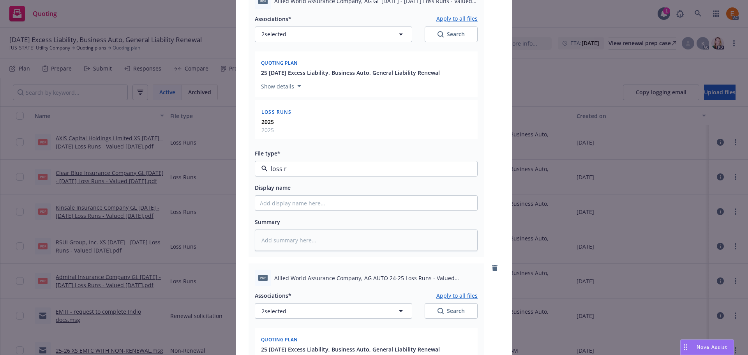
type textarea "x"
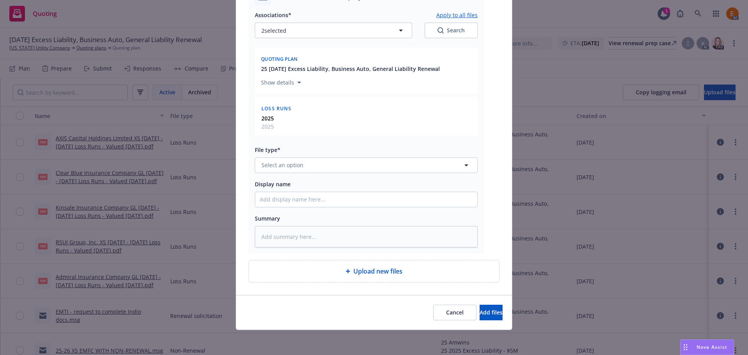
click at [291, 154] on div "File type*" at bounding box center [366, 149] width 223 height 9
click at [307, 171] on button "Select an option" at bounding box center [366, 165] width 223 height 16
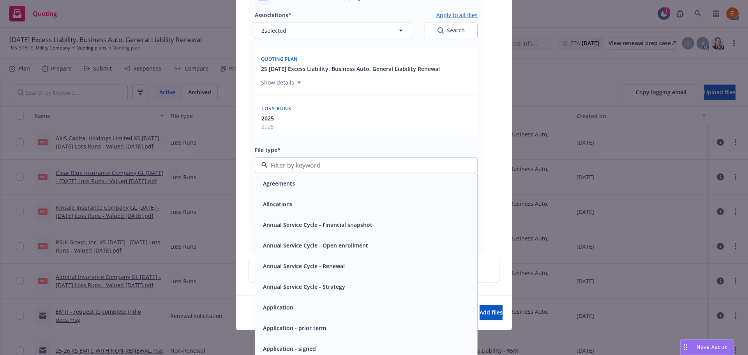
paste input "loss r"
type input "loss r"
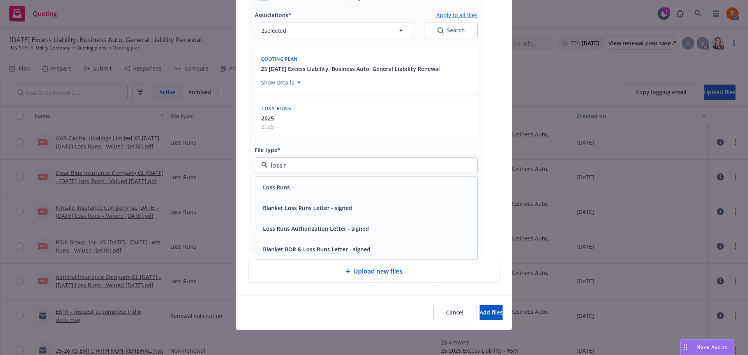
click at [306, 185] on div "Loss Runs" at bounding box center [366, 187] width 213 height 11
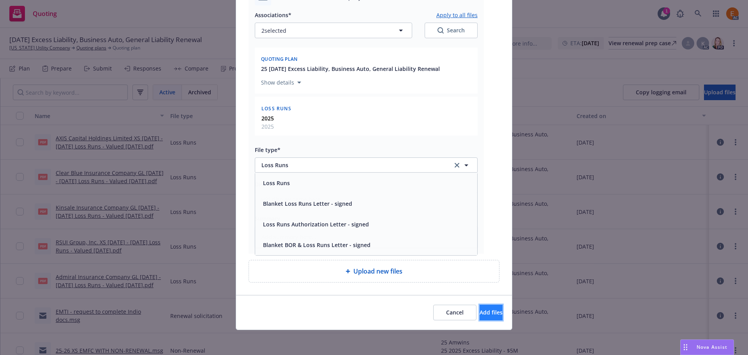
click at [480, 318] on button "Add files" at bounding box center [491, 313] width 23 height 16
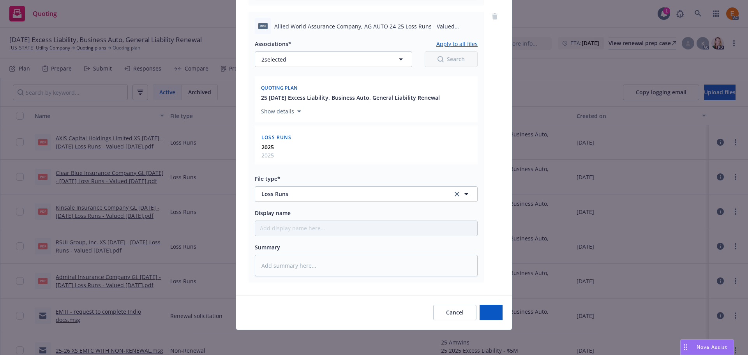
scroll to position [641, 0]
type textarea "x"
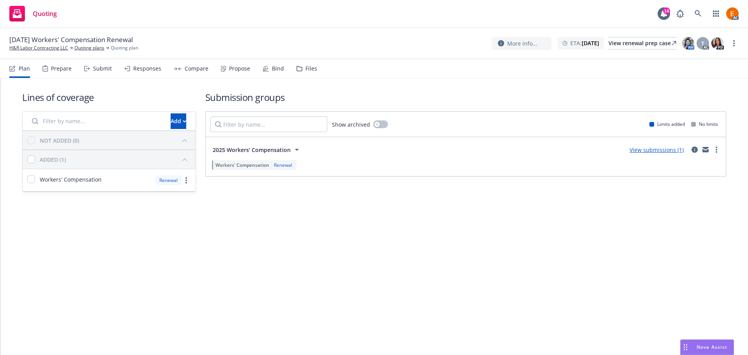
click at [310, 65] on div "Files" at bounding box center [311, 68] width 12 height 6
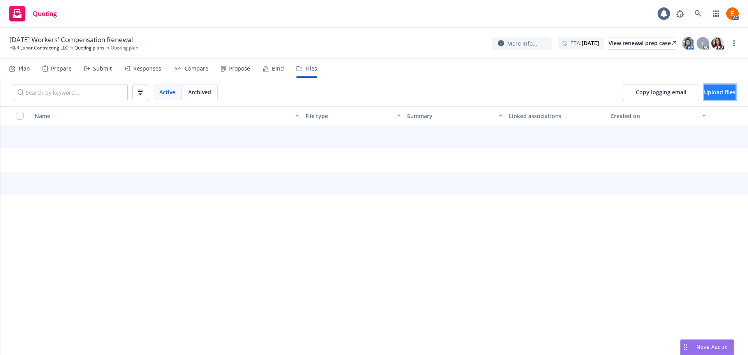
click at [708, 88] on button "Upload files" at bounding box center [720, 93] width 32 height 16
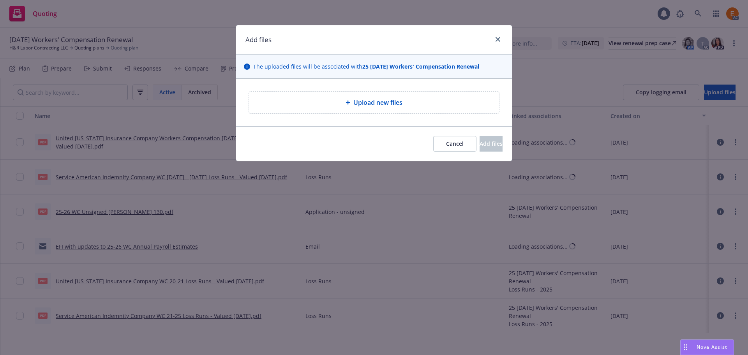
click at [358, 102] on span "Upload new files" at bounding box center [377, 102] width 49 height 9
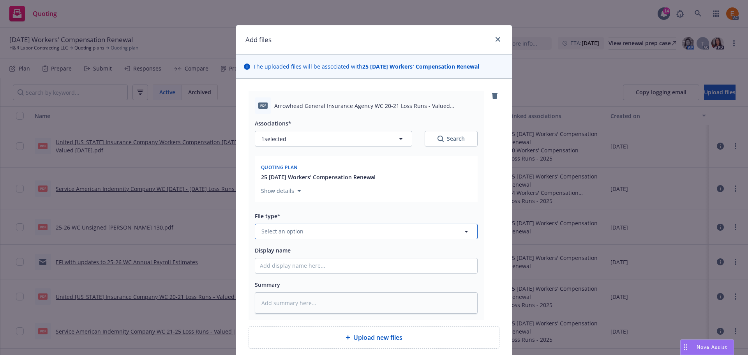
click at [355, 226] on button "Select an option" at bounding box center [366, 232] width 223 height 16
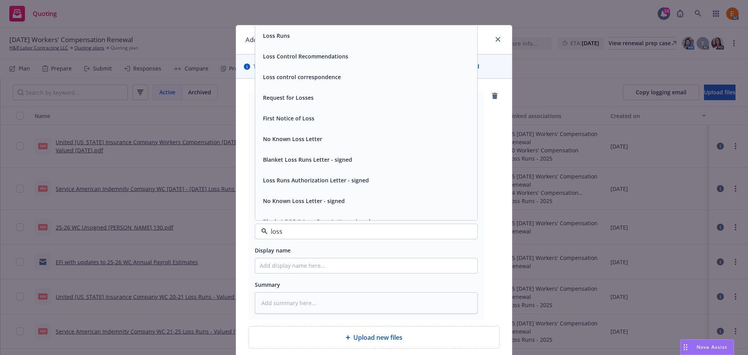
type input "loss r"
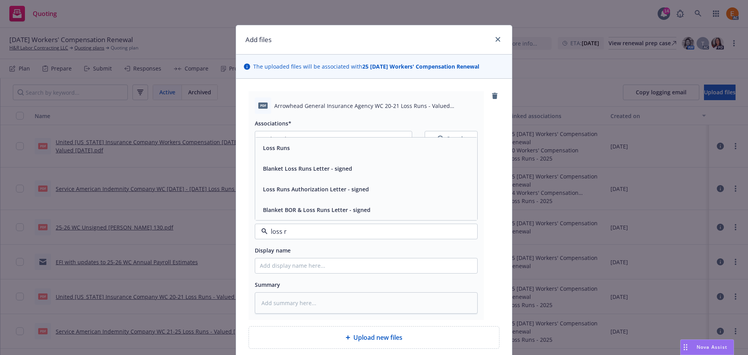
click at [303, 152] on div "Loss Runs" at bounding box center [366, 147] width 213 height 11
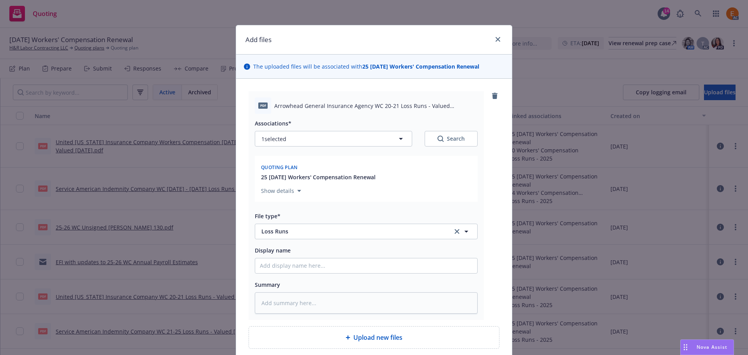
click at [463, 144] on button "Search" at bounding box center [451, 139] width 53 height 16
type textarea "x"
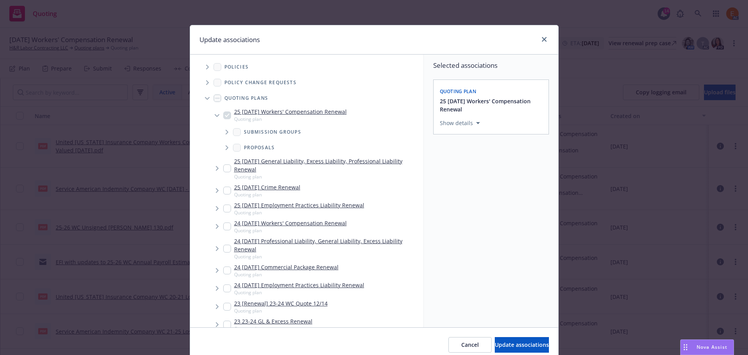
click at [204, 101] on span "Tree Example" at bounding box center [207, 98] width 12 height 12
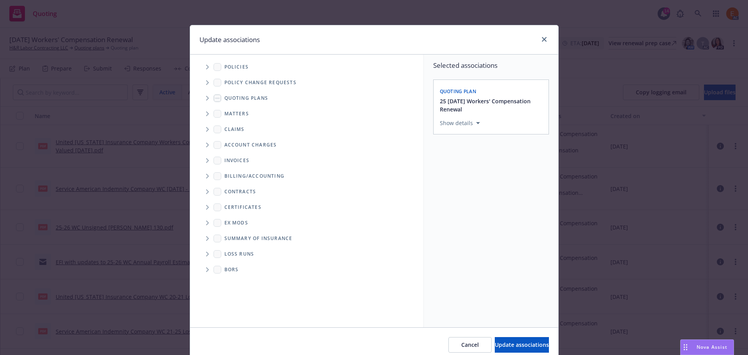
click at [206, 247] on div "Loss Runs" at bounding box center [312, 254] width 222 height 16
click at [204, 251] on span "Folder Tree Example" at bounding box center [207, 254] width 12 height 12
click at [237, 280] on link "2025" at bounding box center [243, 282] width 12 height 8
checkbox input "true"
click at [512, 341] on button "Update associations" at bounding box center [522, 345] width 54 height 16
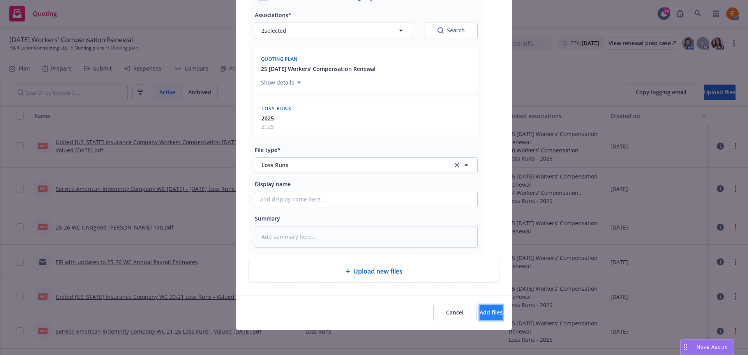
click at [480, 314] on span "Add files" at bounding box center [491, 312] width 23 height 7
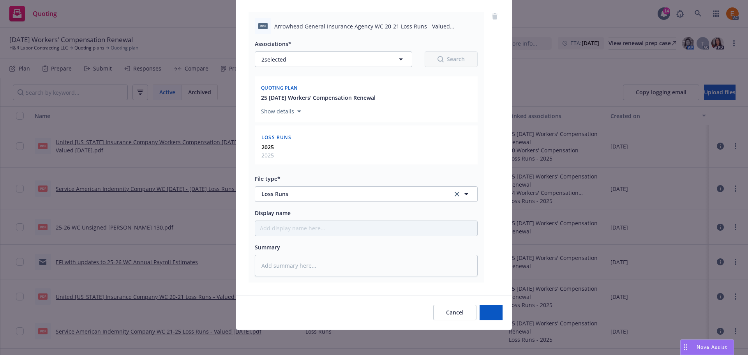
type textarea "x"
